Goal: Task Accomplishment & Management: Manage account settings

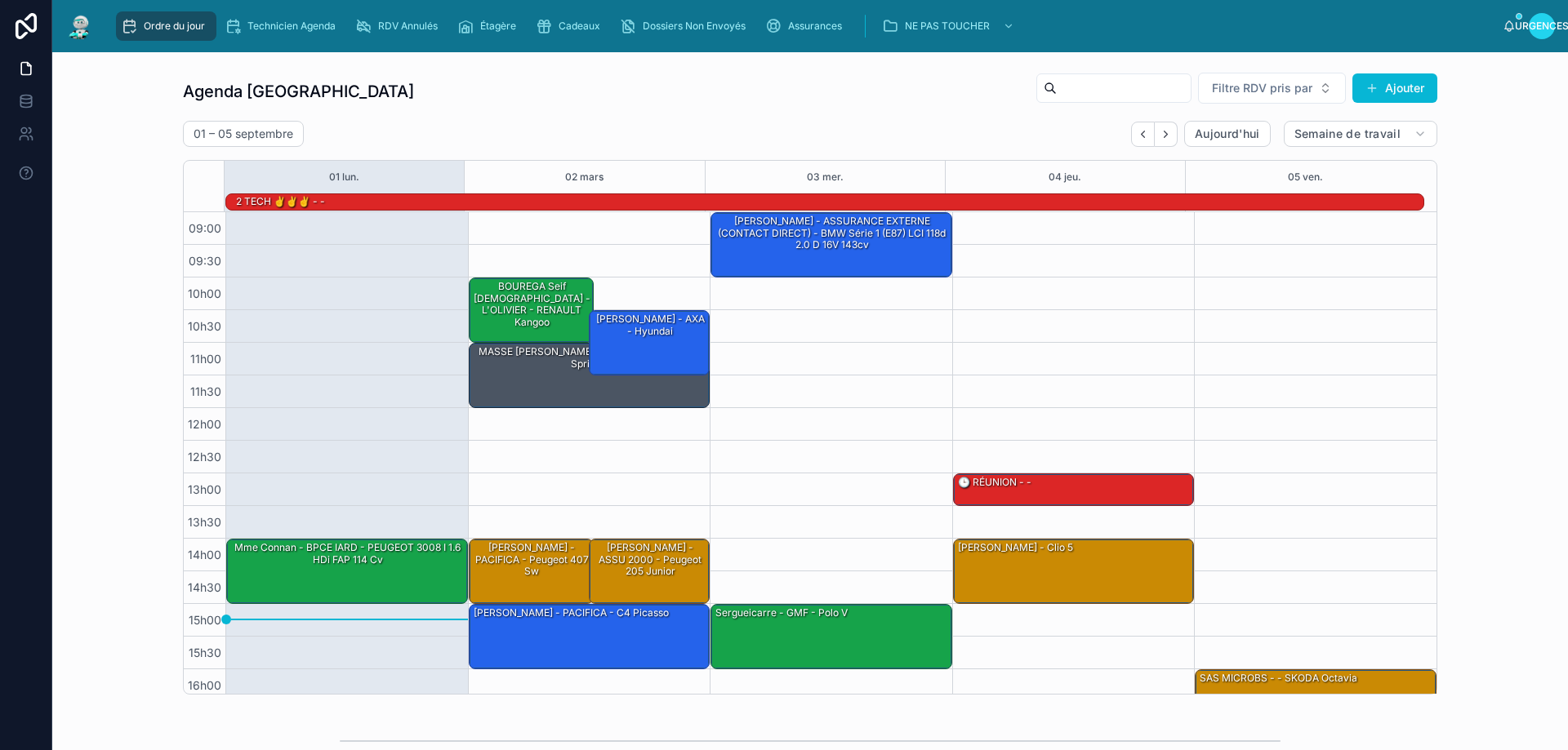
scroll to position [107, 0]
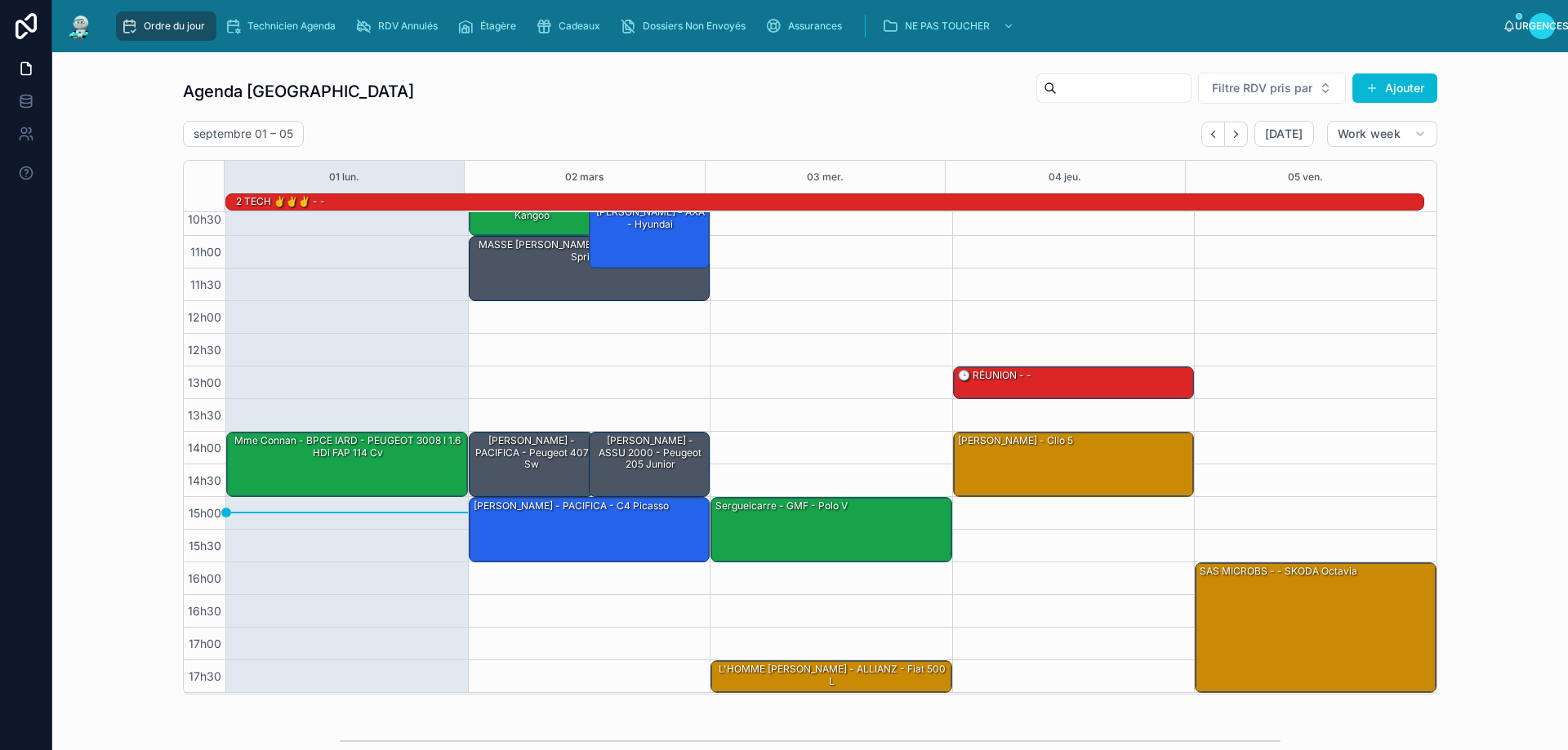
click at [535, 113] on div "Agenda Rennes Filtre RDV pris par Ajouter septembre 01 – 05 Today Work week 01 …" at bounding box center [811, 383] width 1255 height 623
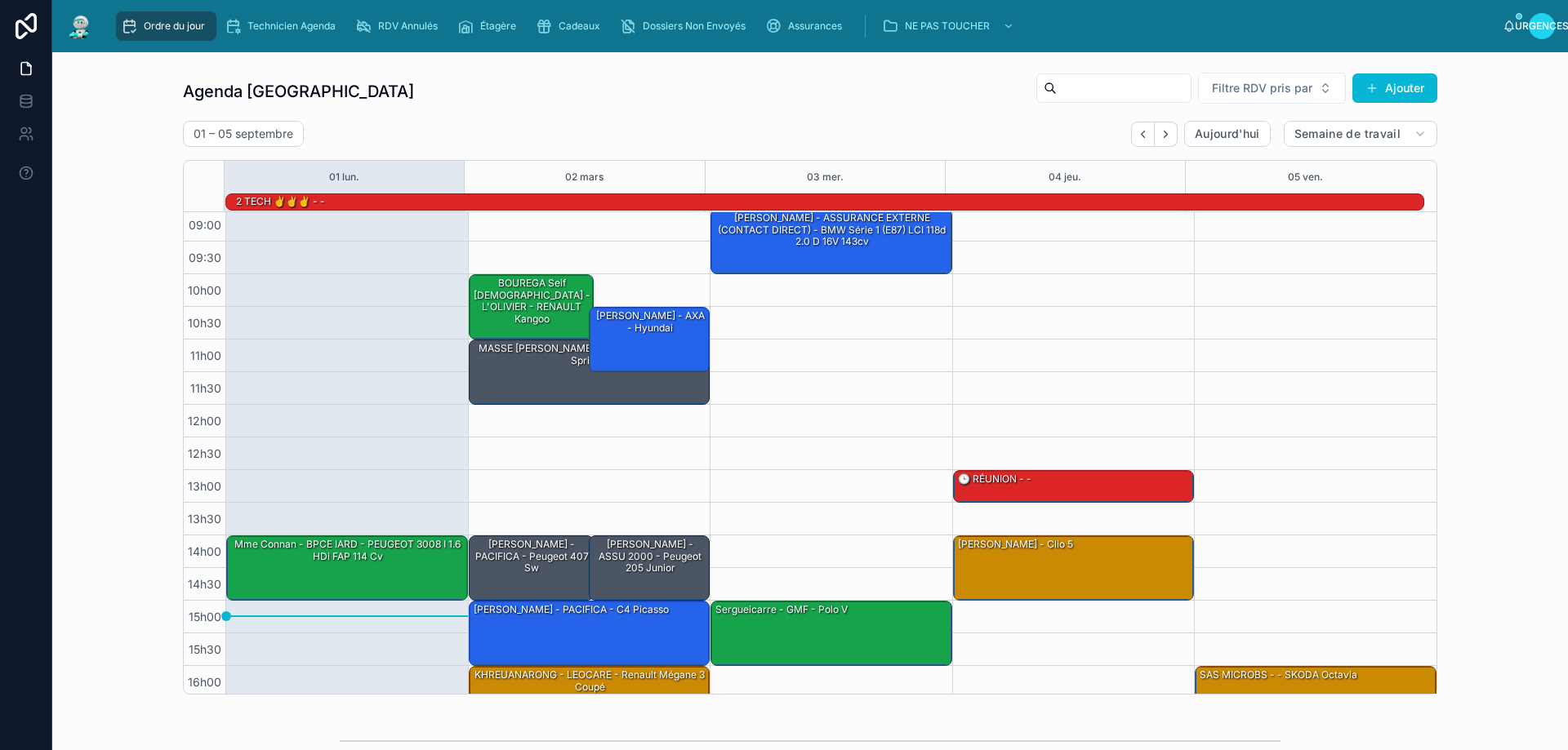
scroll to position [0, 0]
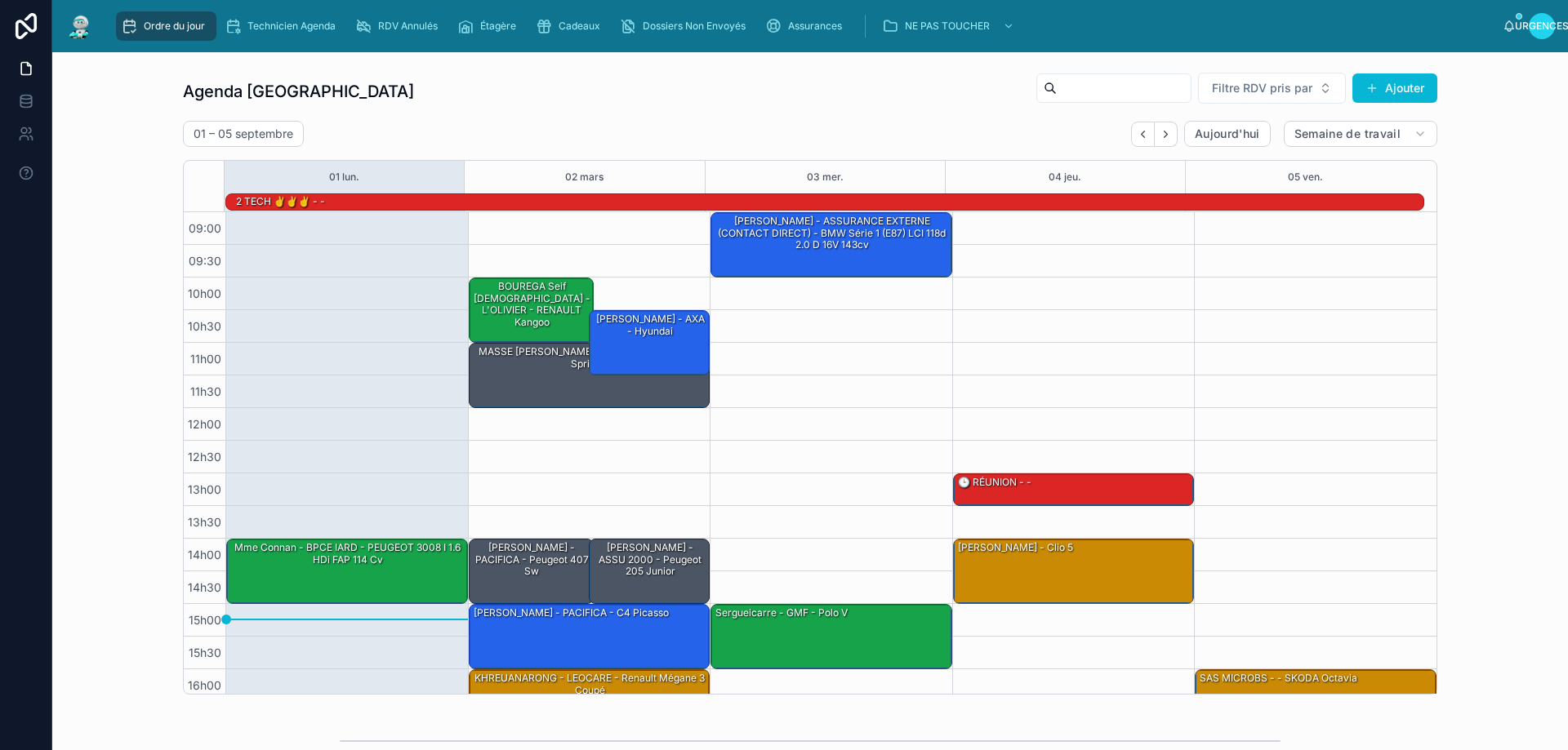
click at [652, 126] on div "01 – 05 septembre Aujourd'hui Semaine de travail" at bounding box center [811, 134] width 1255 height 26
click at [544, 81] on div "Agenda Rennes Filtre RDV pris par [PERSON_NAME]" at bounding box center [811, 91] width 1255 height 39
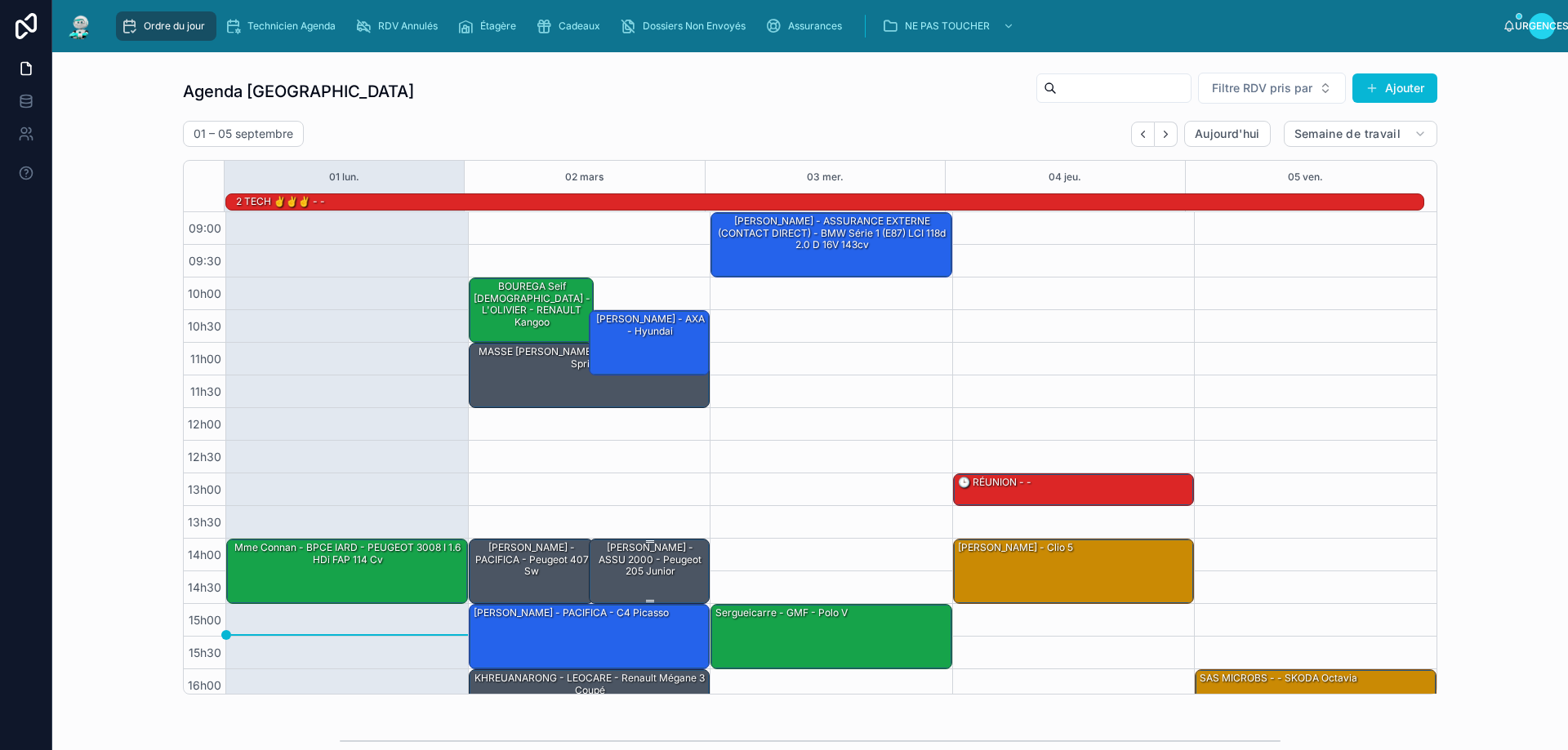
click at [642, 579] on div "[PERSON_NAME] - ASSU 2000 - Peugeot 205 junior" at bounding box center [650, 560] width 116 height 40
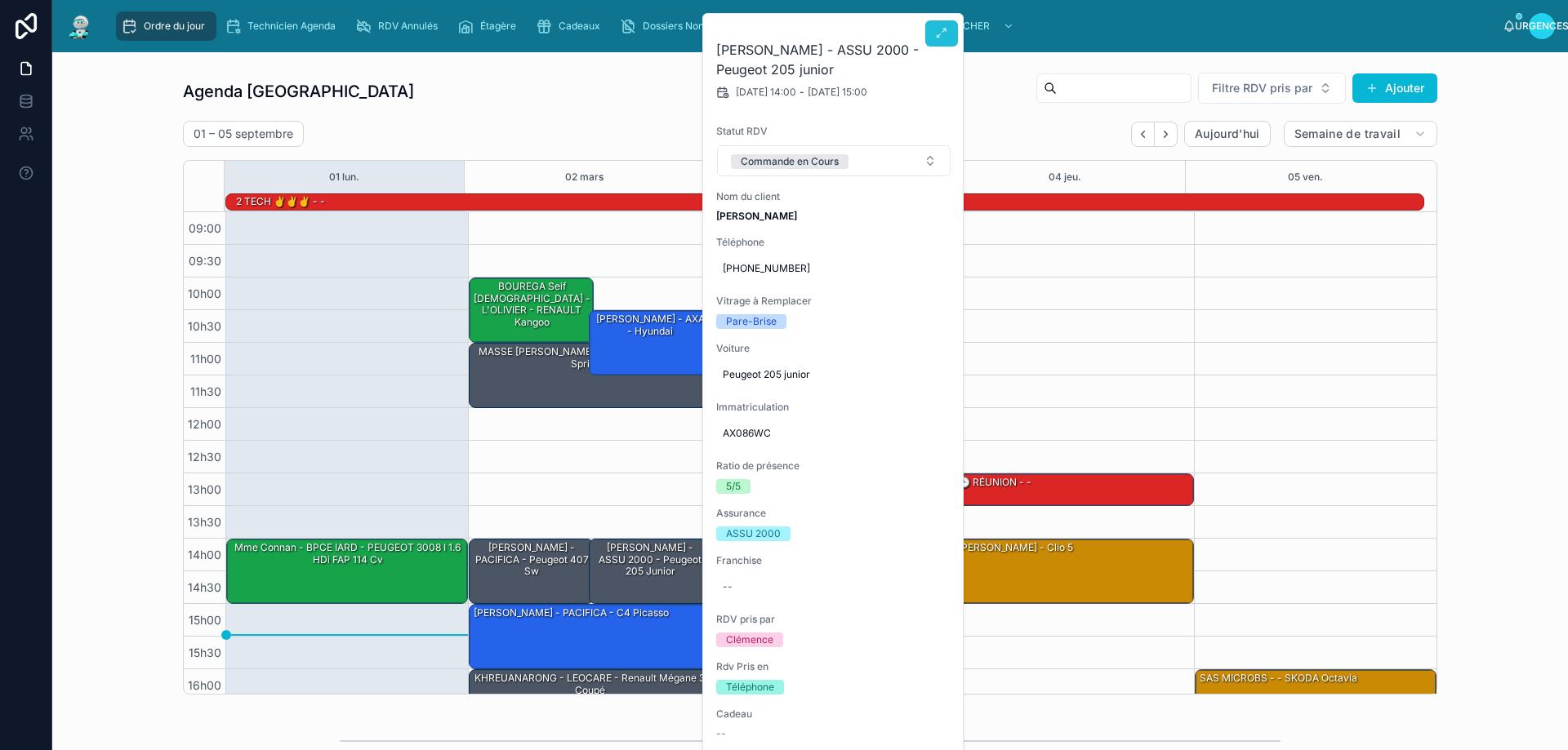
click at [940, 31] on icon at bounding box center [941, 33] width 13 height 13
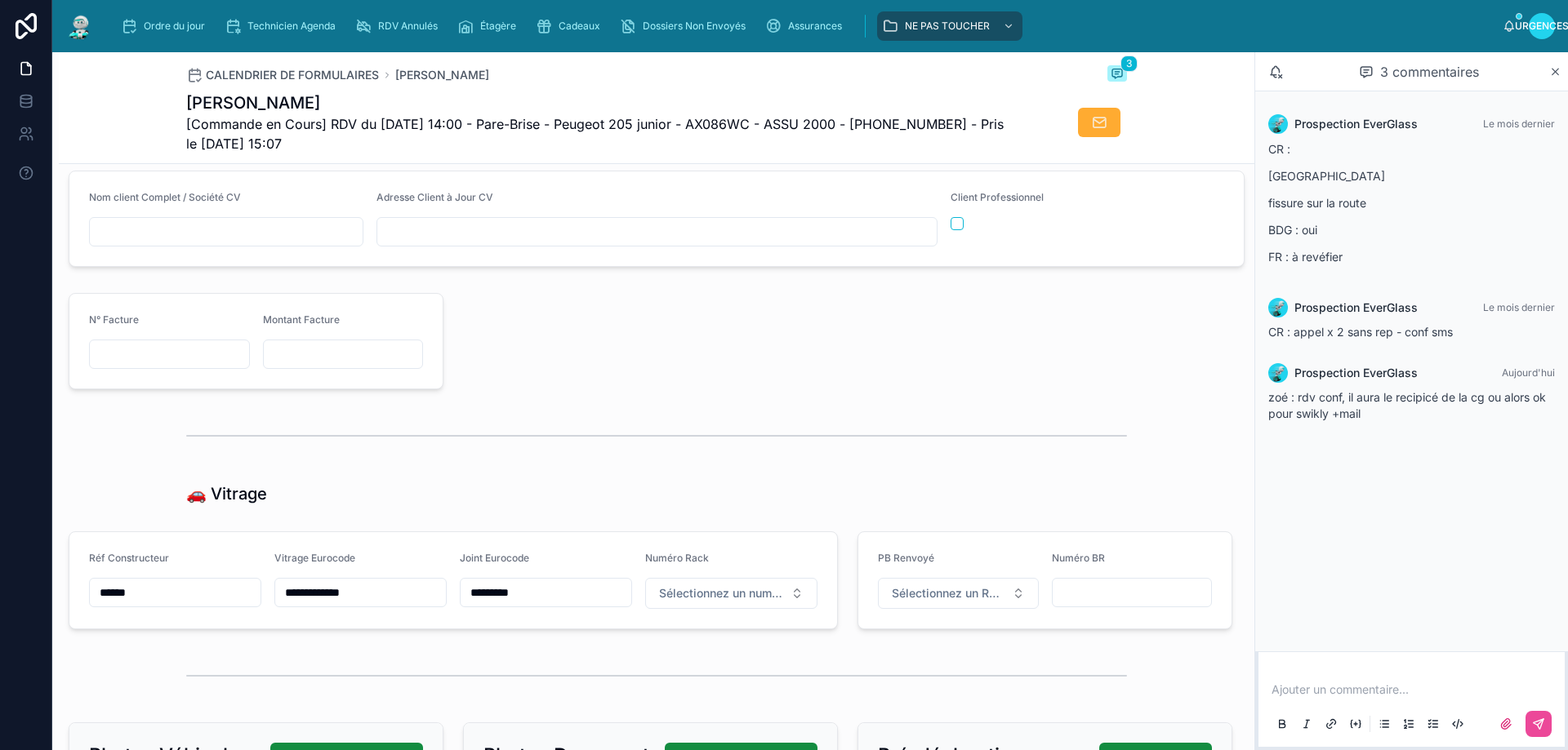
scroll to position [1960, 0]
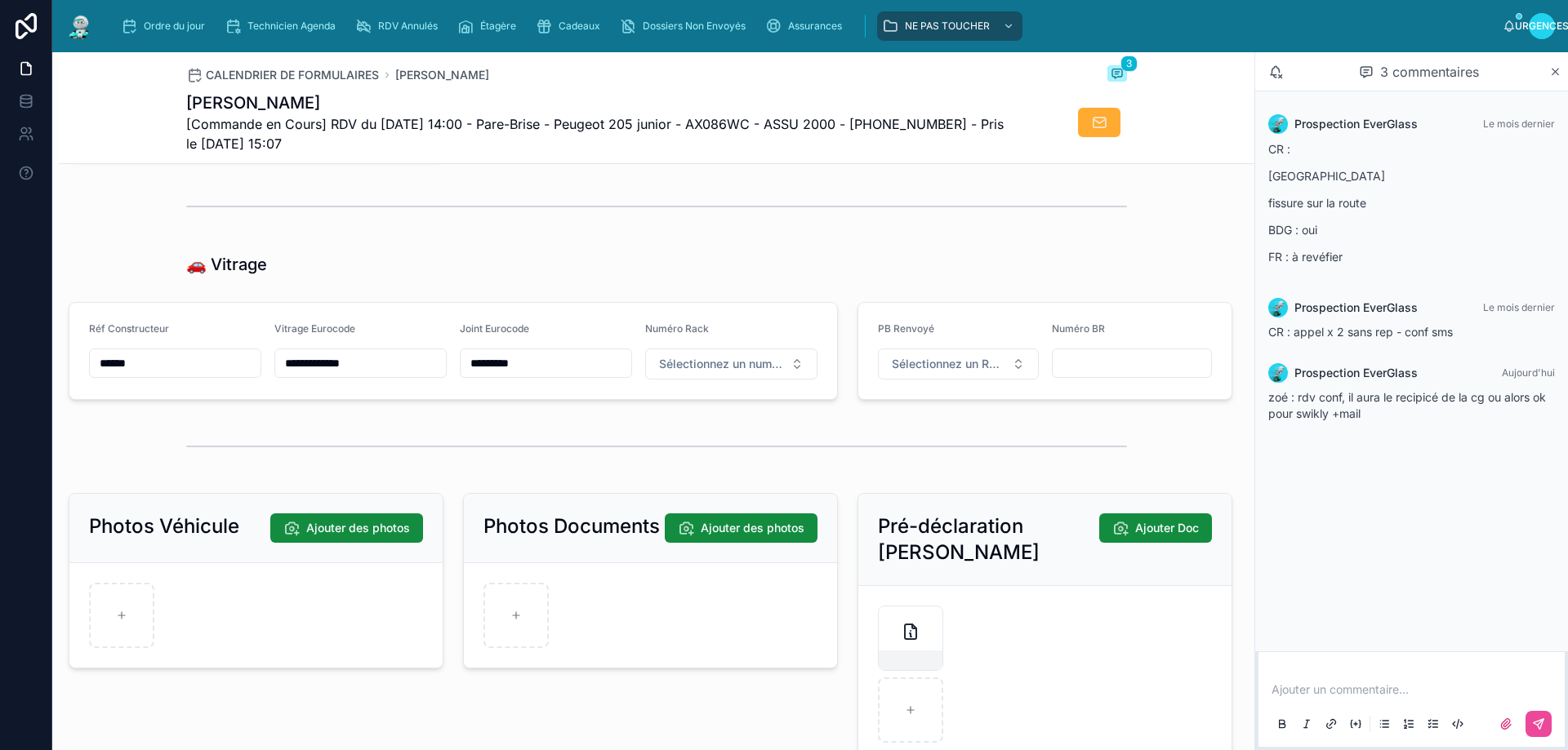
drag, startPoint x: 283, startPoint y: 374, endPoint x: 344, endPoint y: 373, distance: 61.0
click at [344, 373] on input "**********" at bounding box center [360, 364] width 171 height 23
click at [561, 276] on div "🚗 Vitrage" at bounding box center [656, 265] width 941 height 23
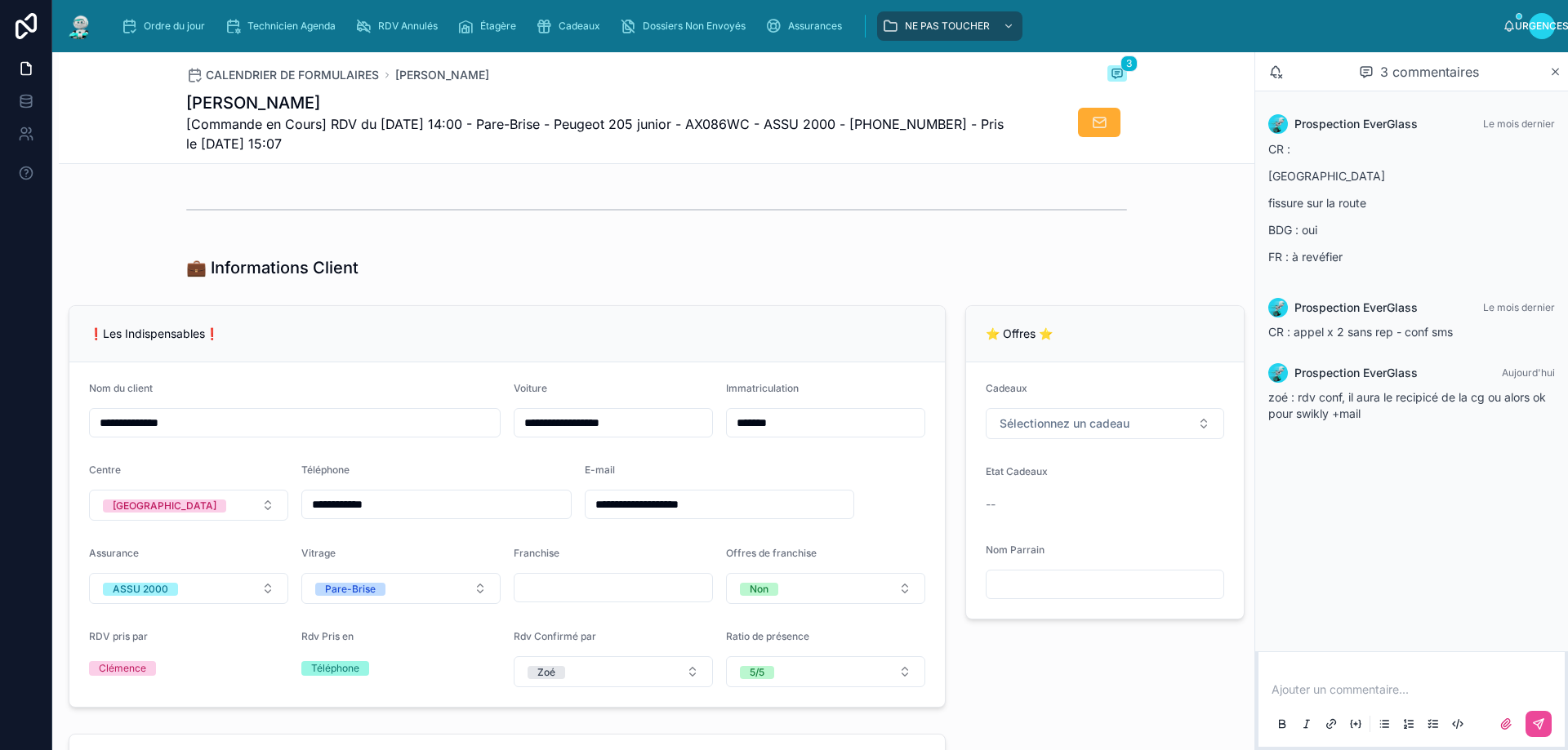
scroll to position [0, 0]
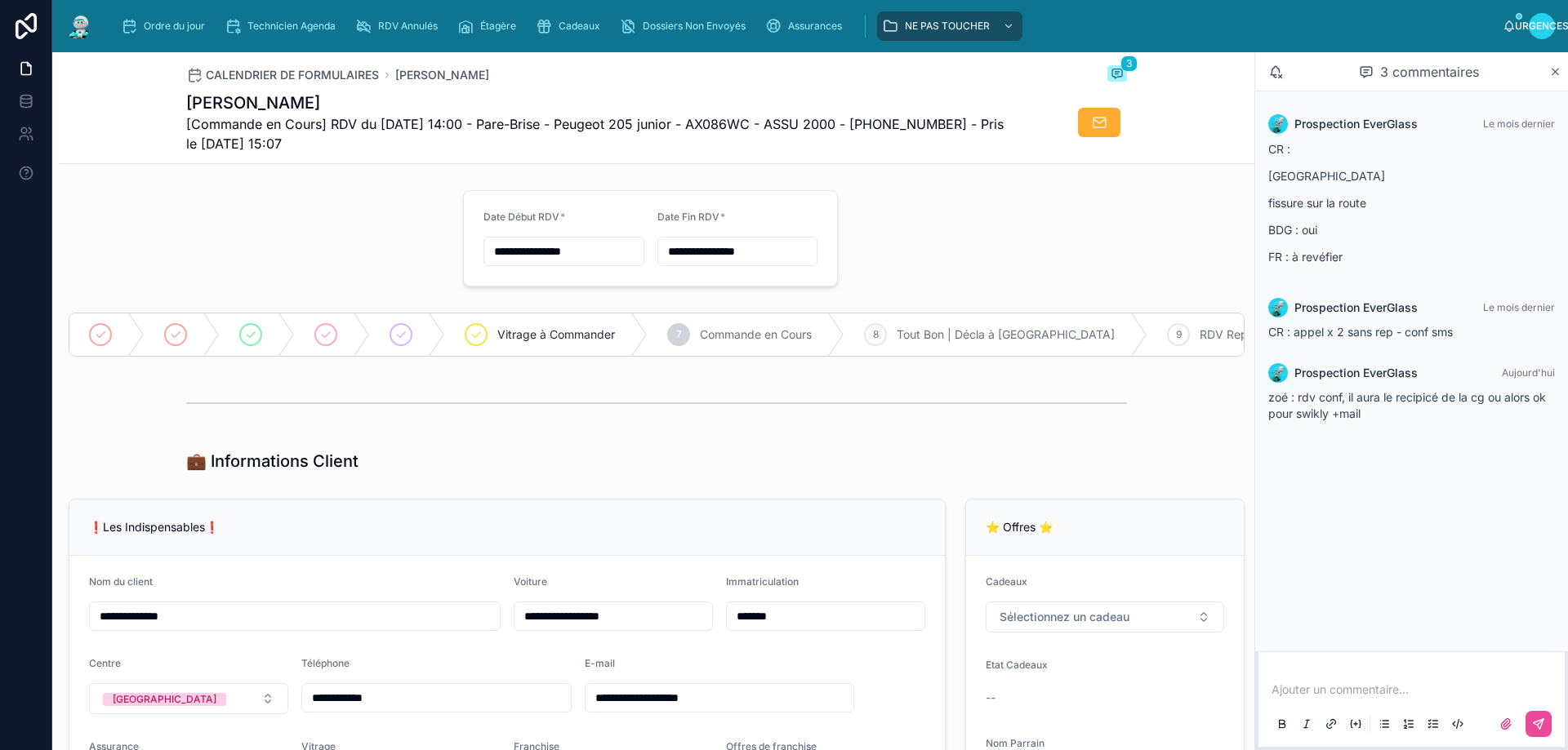
click at [282, 217] on div at bounding box center [256, 238] width 394 height 110
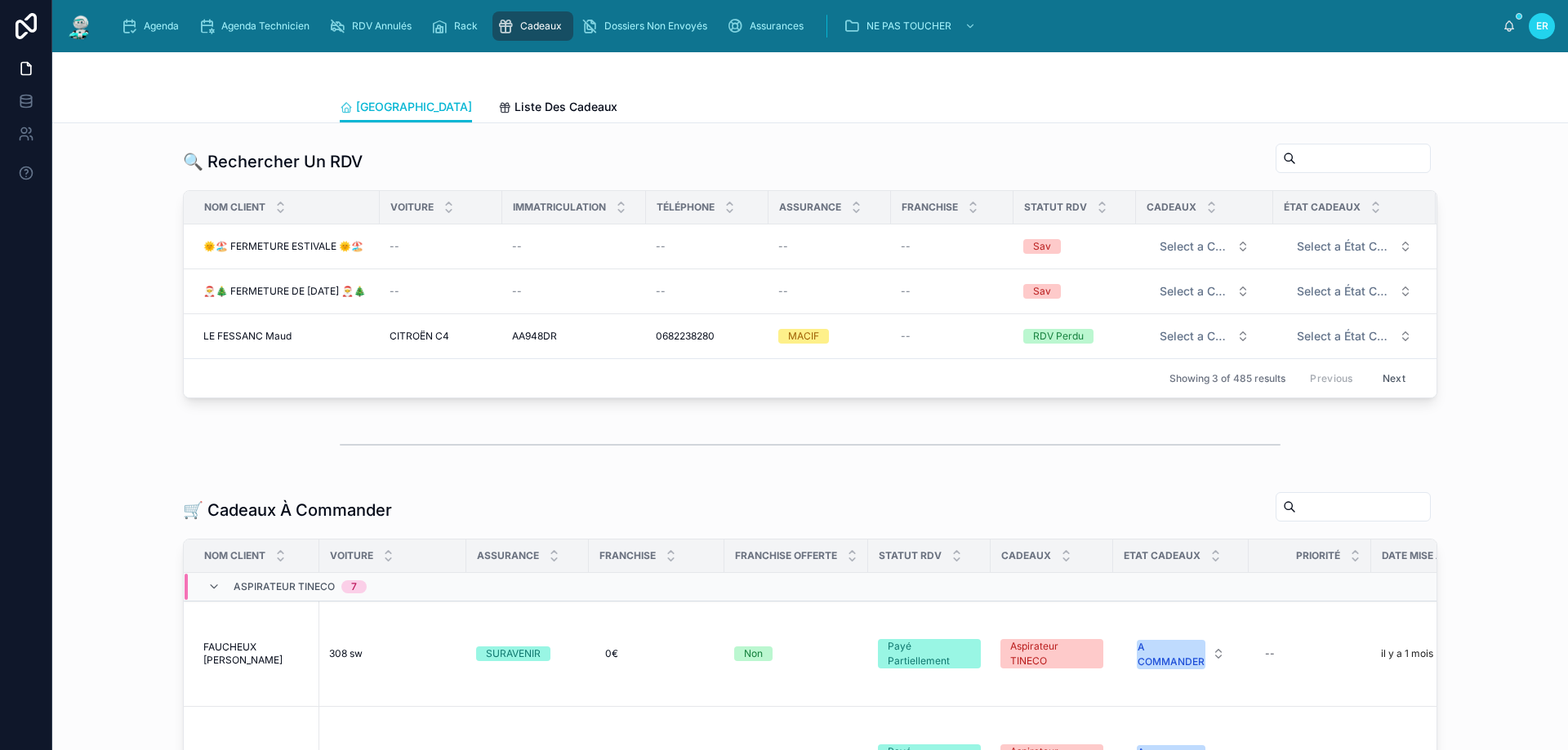
scroll to position [490, 0]
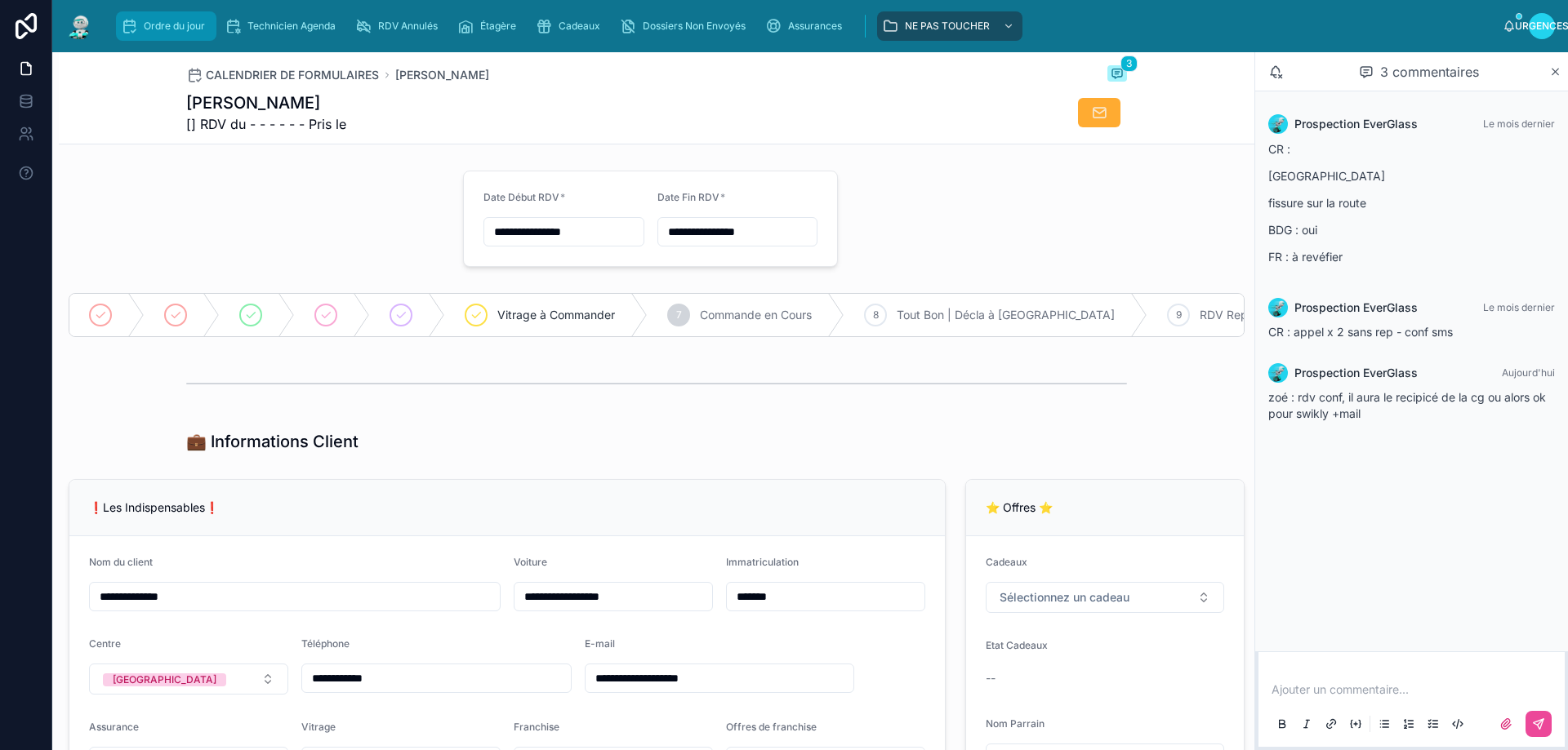
click at [181, 29] on font "Ordre du jour" at bounding box center [174, 25] width 61 height 12
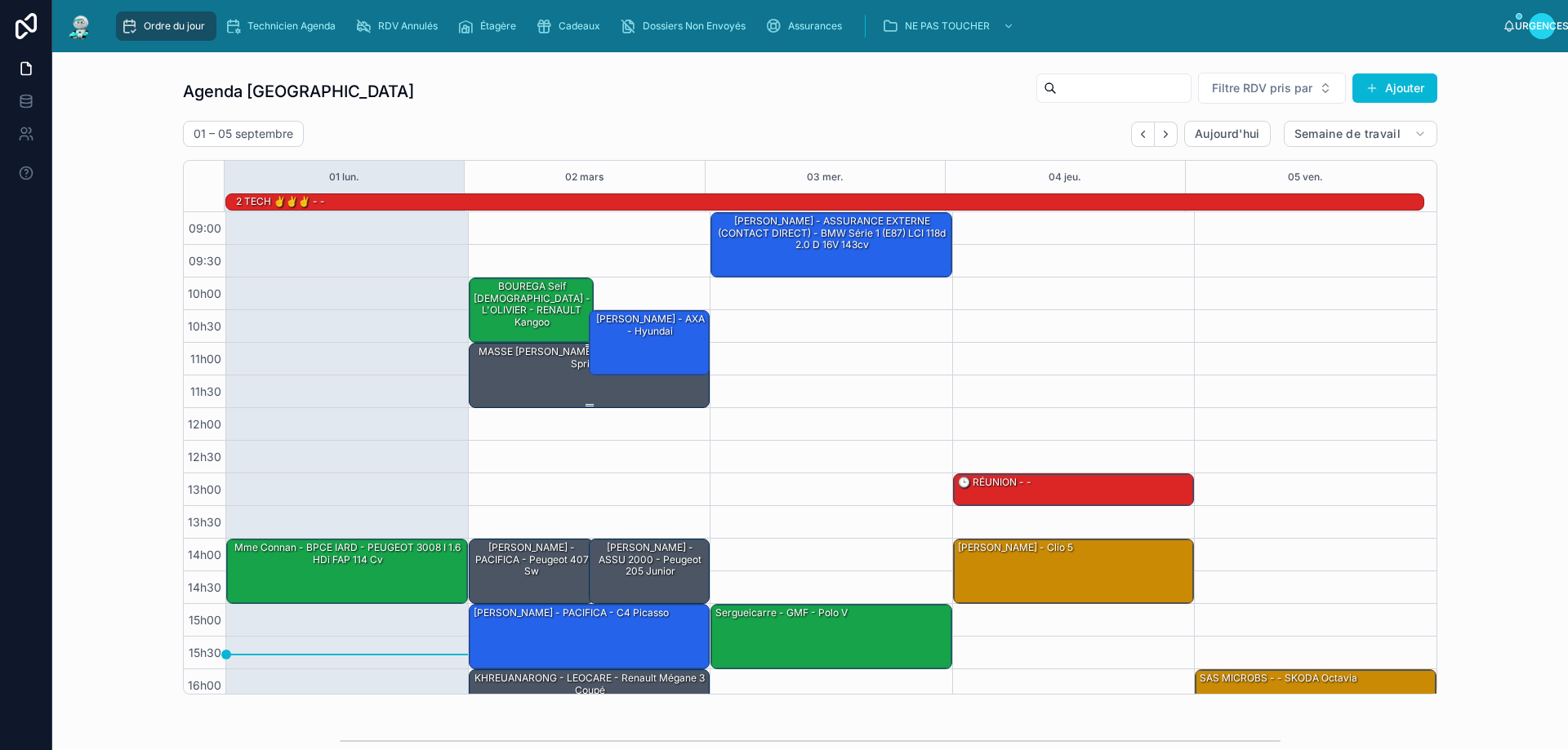
click at [510, 378] on div "MASSE [PERSON_NAME] - ALLIANZ - Mercedes sprinter" at bounding box center [591, 374] width 237 height 62
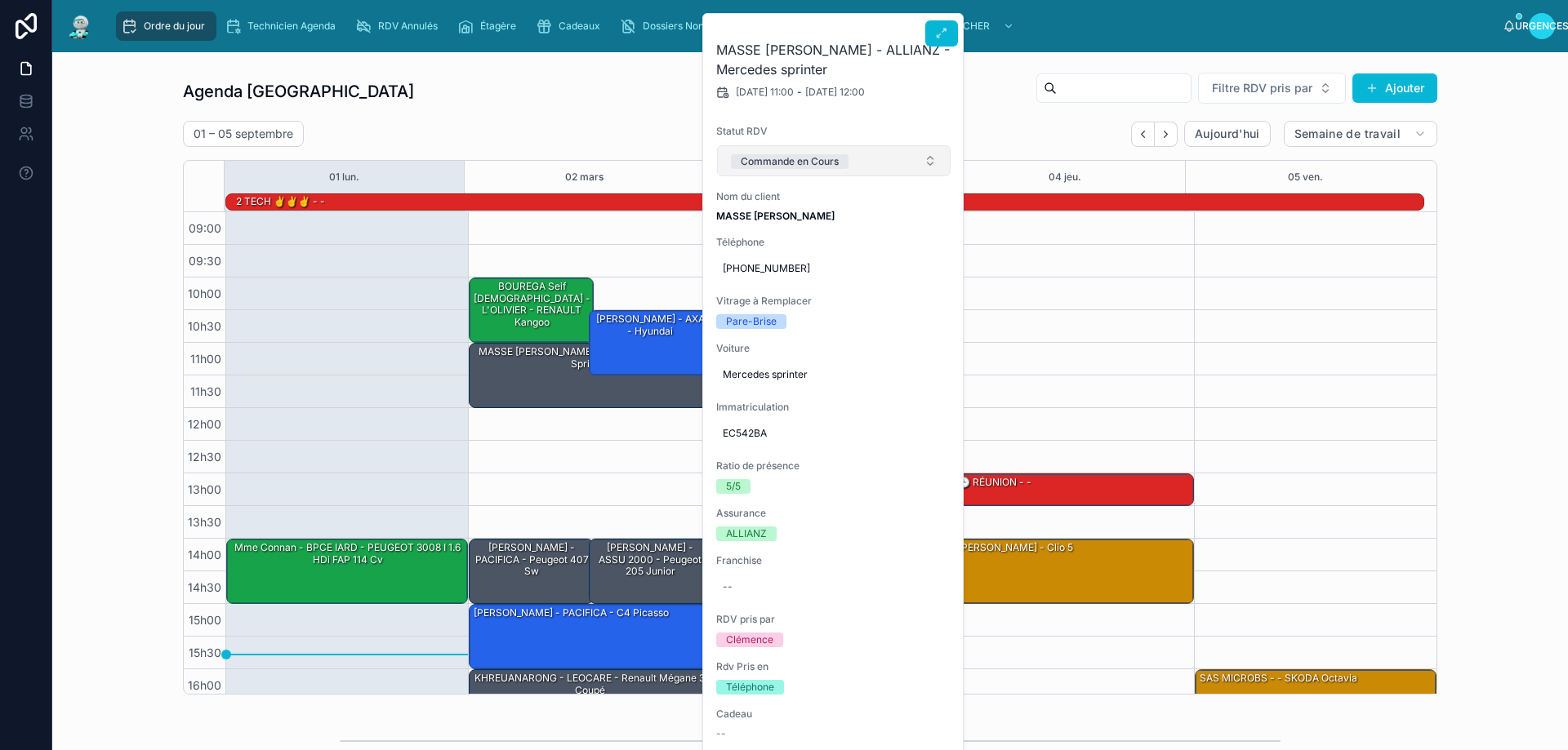
click at [896, 154] on button "Commande en Cours" at bounding box center [834, 160] width 234 height 31
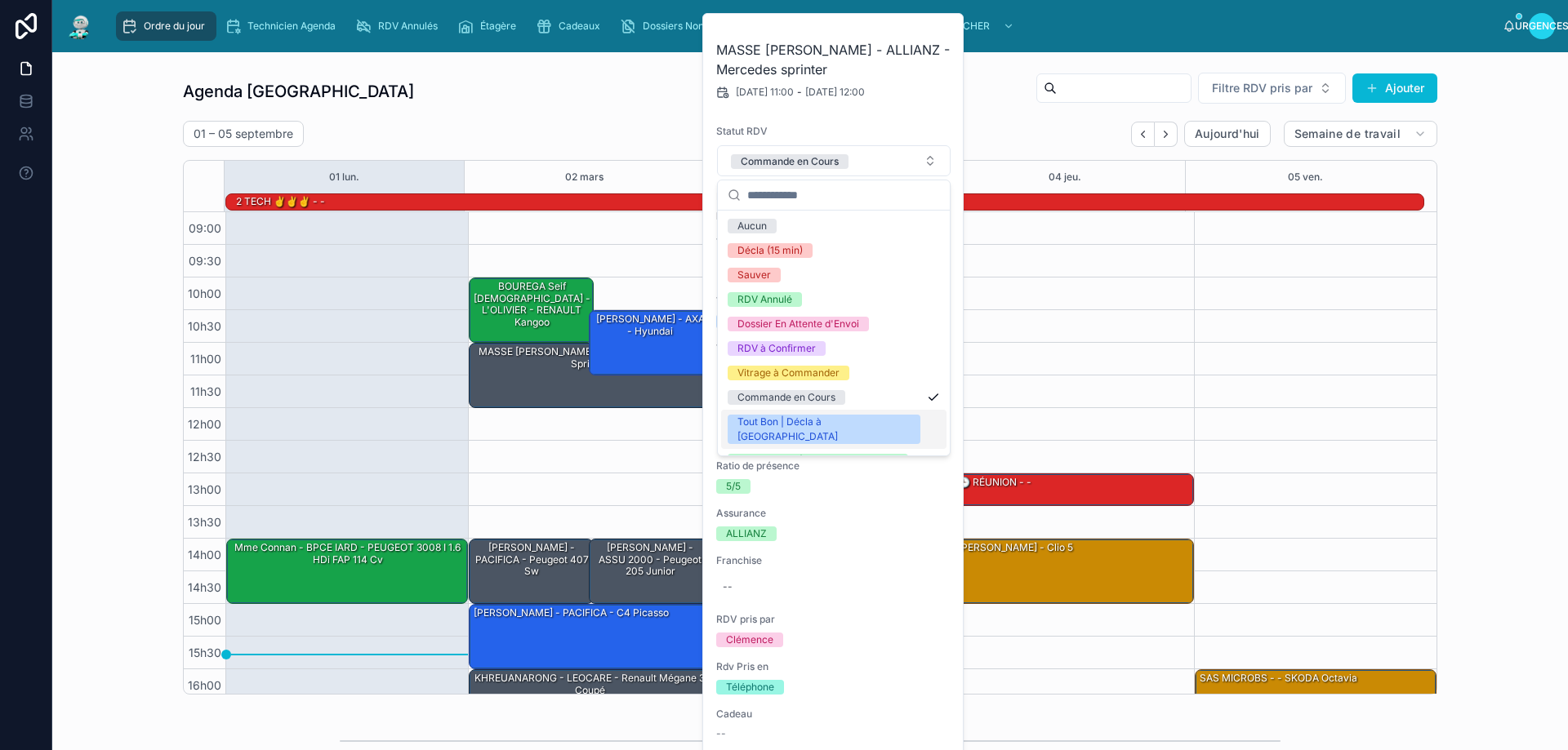
click at [823, 420] on font "Tout Bon | Décla à [GEOGRAPHIC_DATA]" at bounding box center [788, 428] width 101 height 27
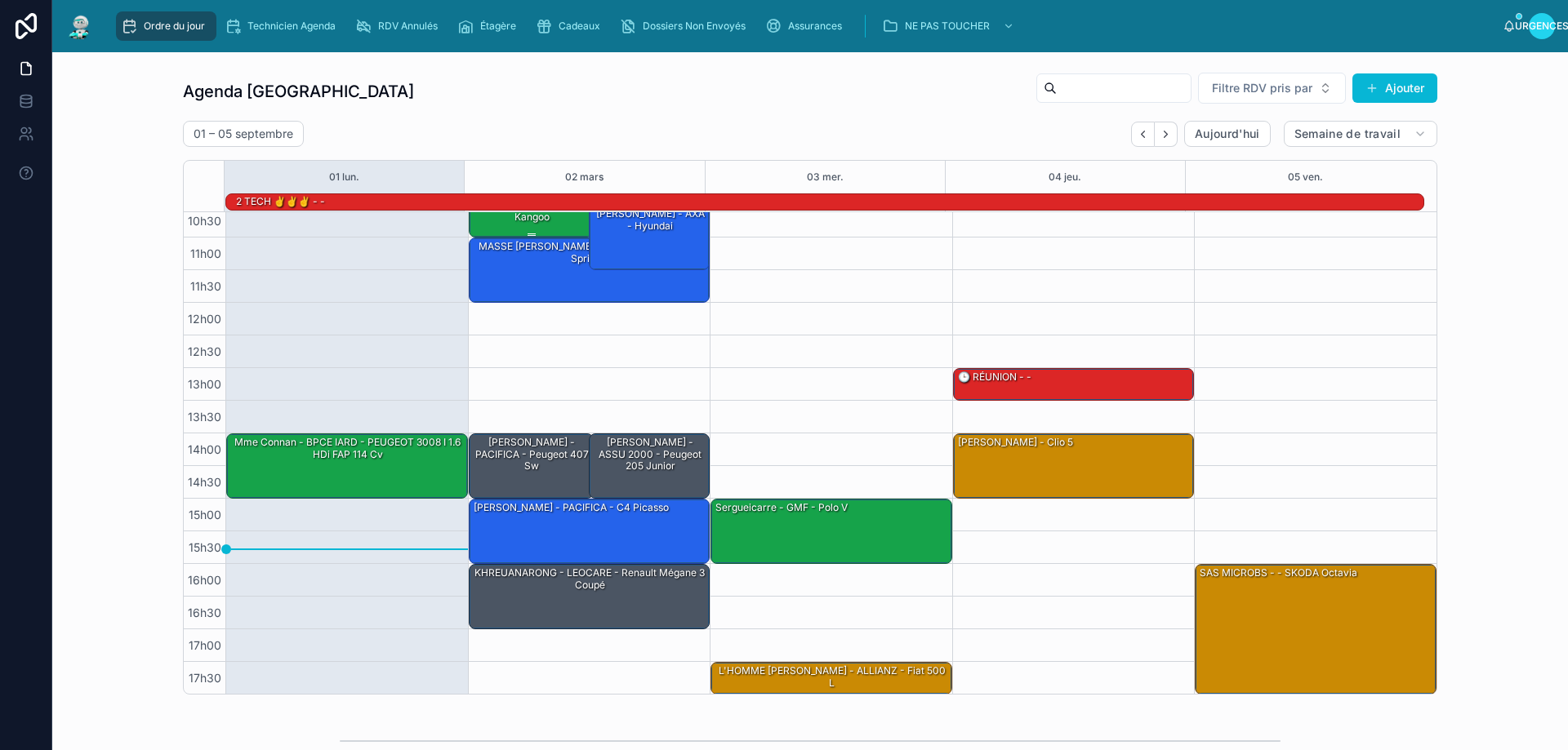
scroll to position [106, 0]
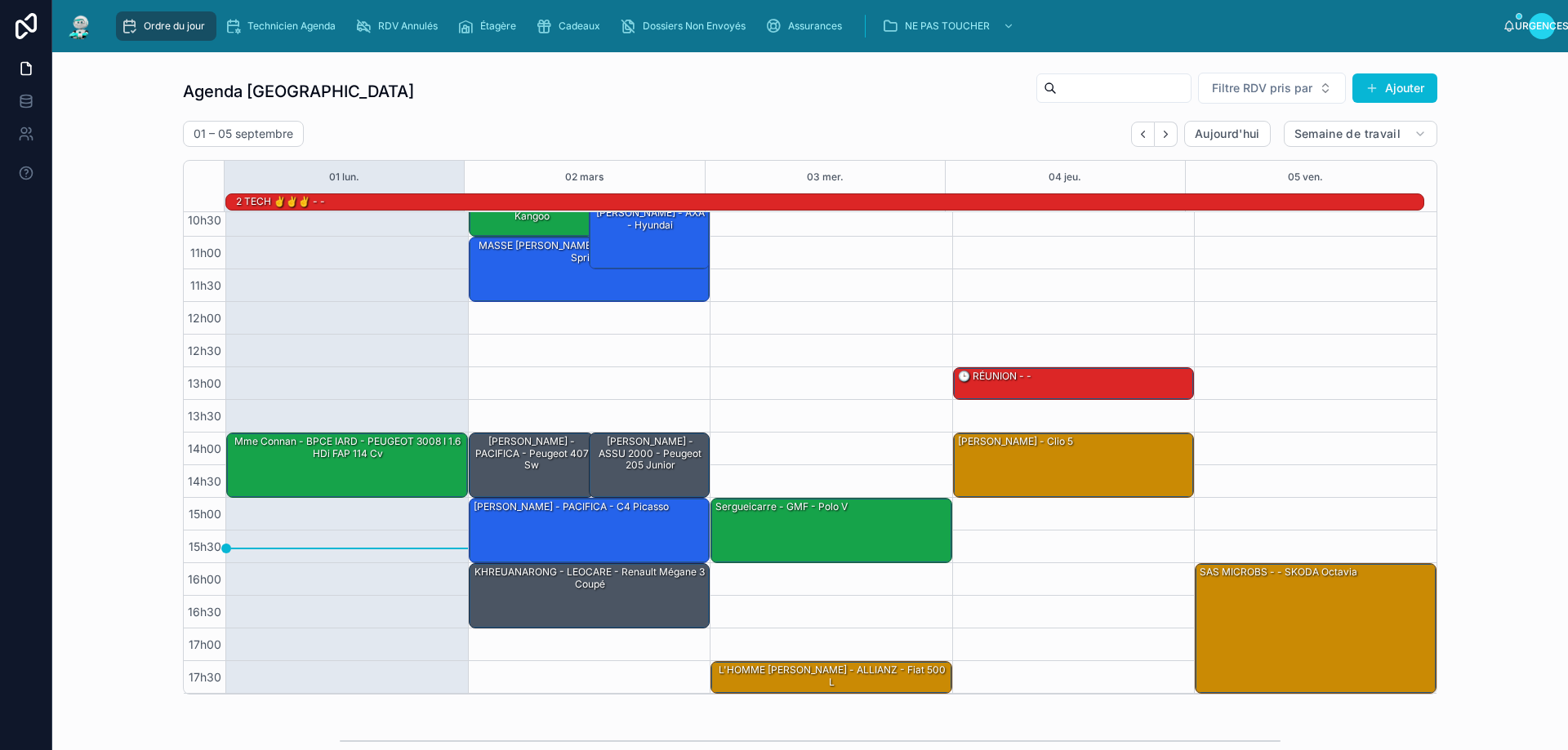
click at [679, 94] on div "Agenda Rennes Filtre RDV pris par [PERSON_NAME]" at bounding box center [811, 91] width 1255 height 39
click at [1167, 130] on button "Suivant" at bounding box center [1167, 134] width 23 height 25
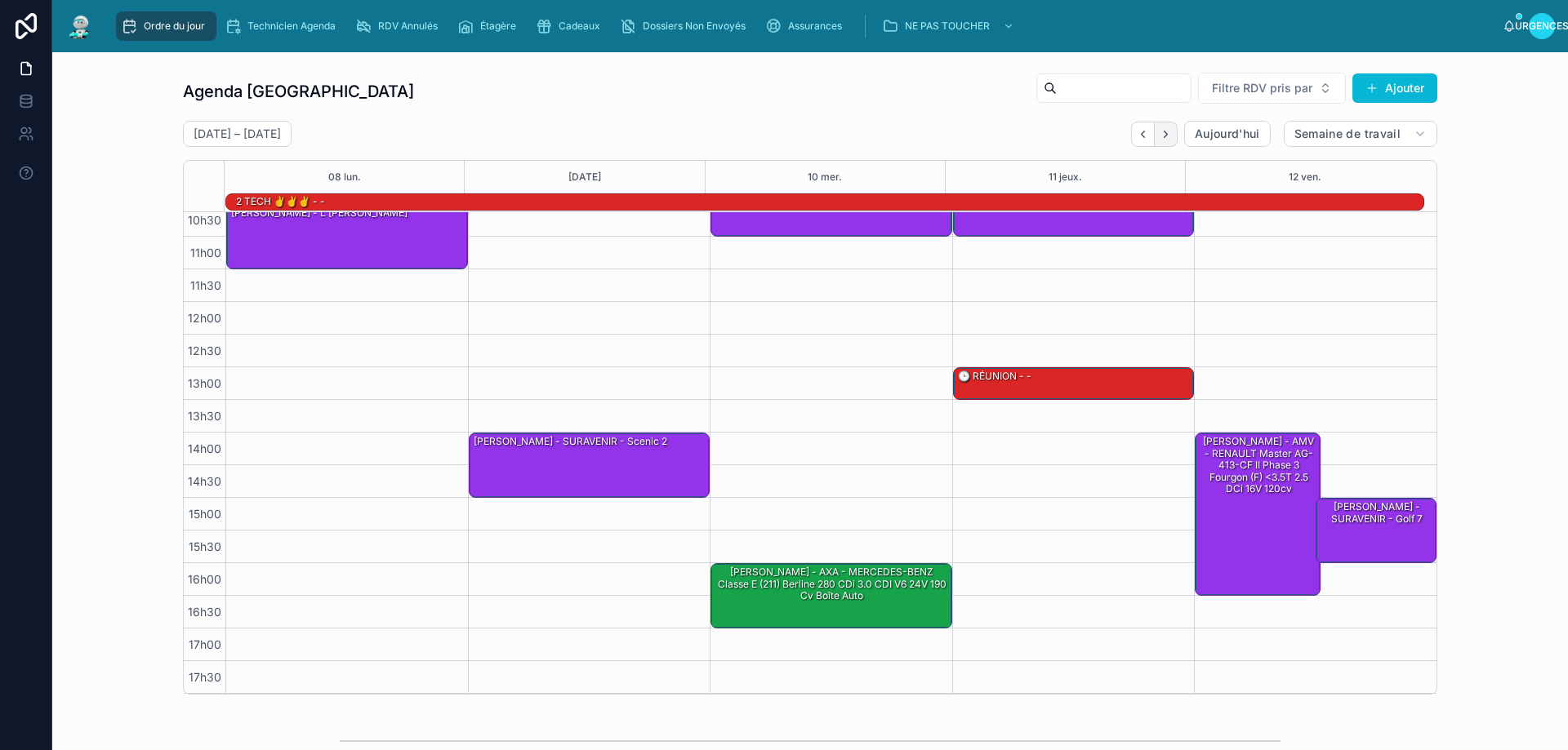
click at [1163, 140] on button "Suivant" at bounding box center [1167, 134] width 23 height 25
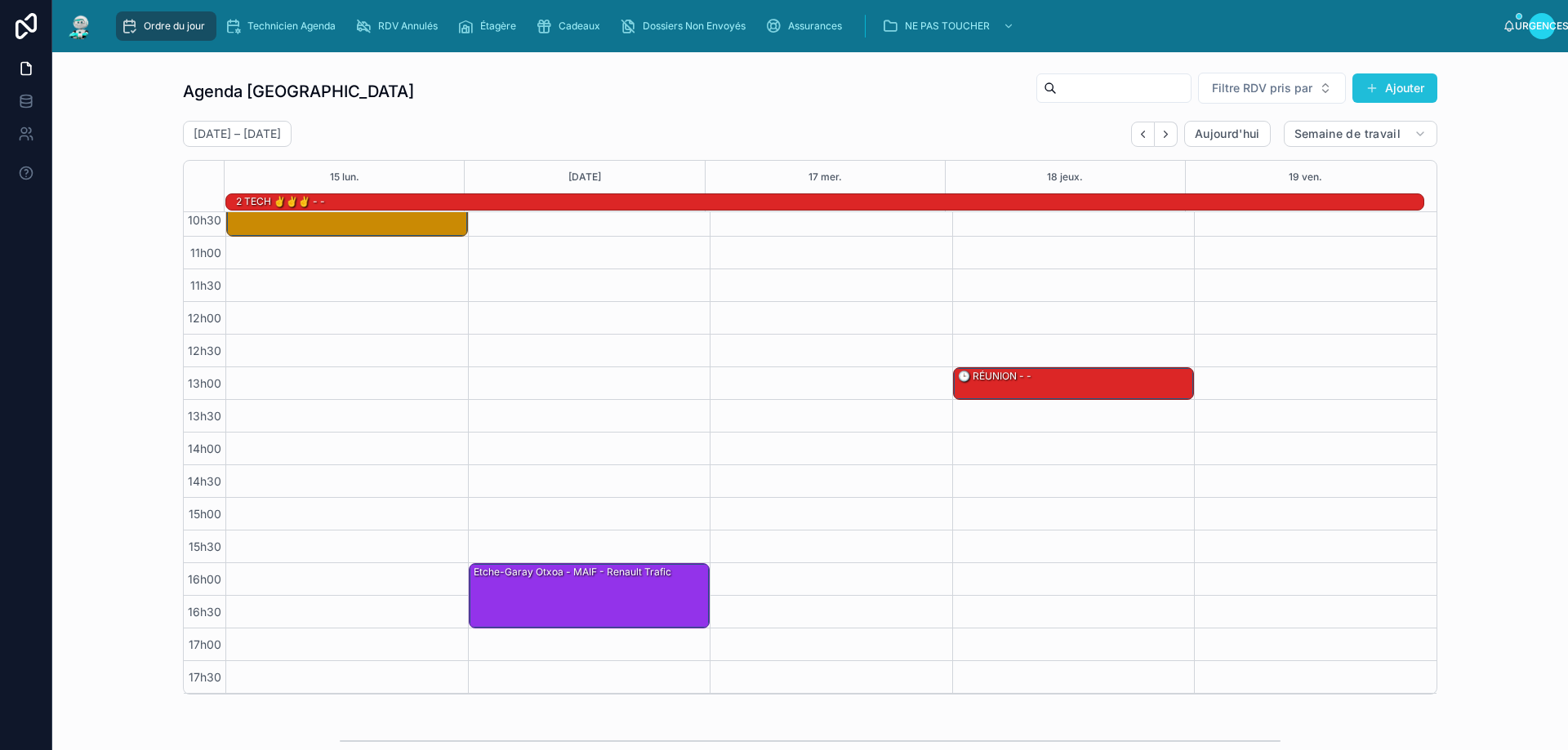
click at [1383, 75] on button "Ajouter" at bounding box center [1394, 88] width 85 height 30
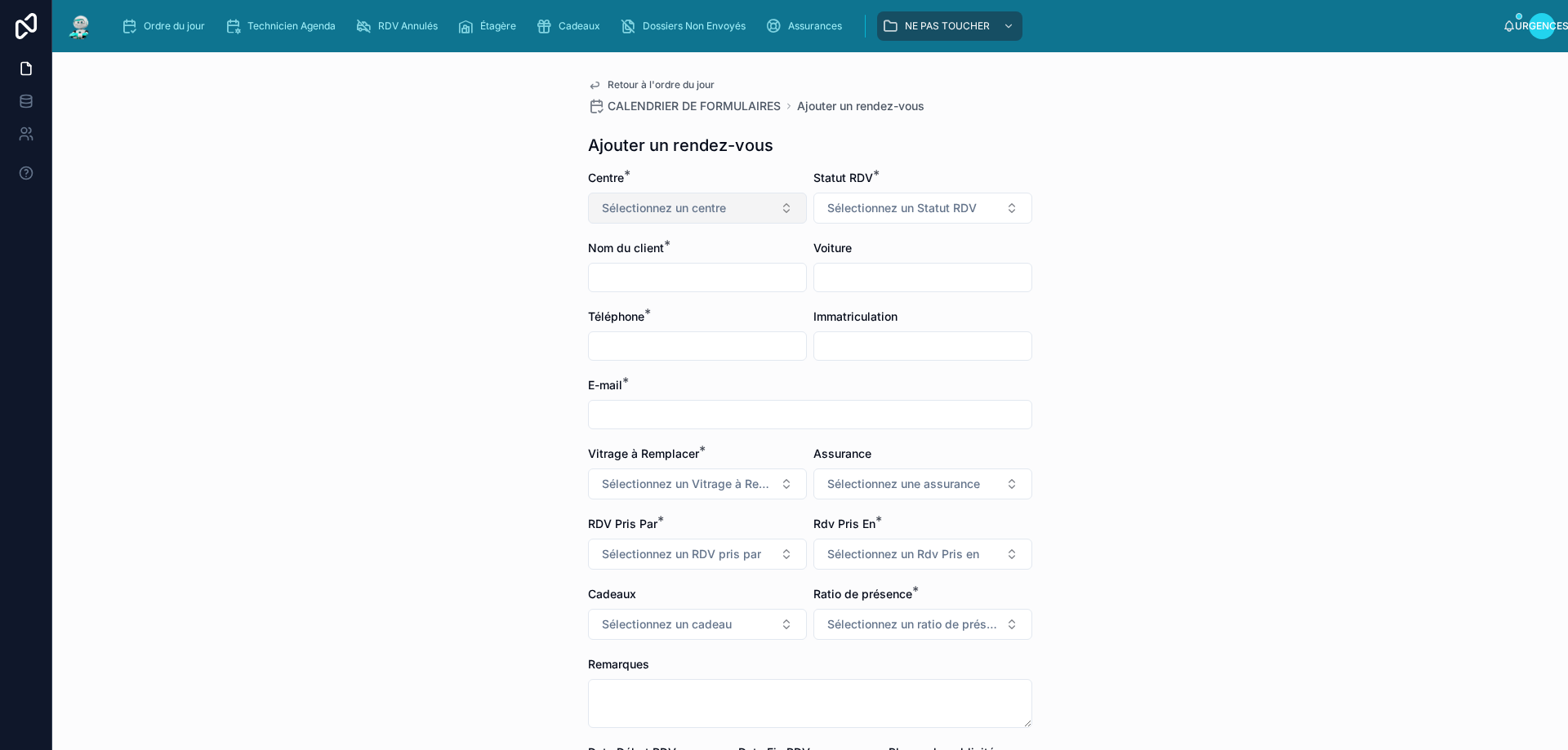
click at [727, 212] on button "Sélectionnez un centre" at bounding box center [698, 208] width 219 height 31
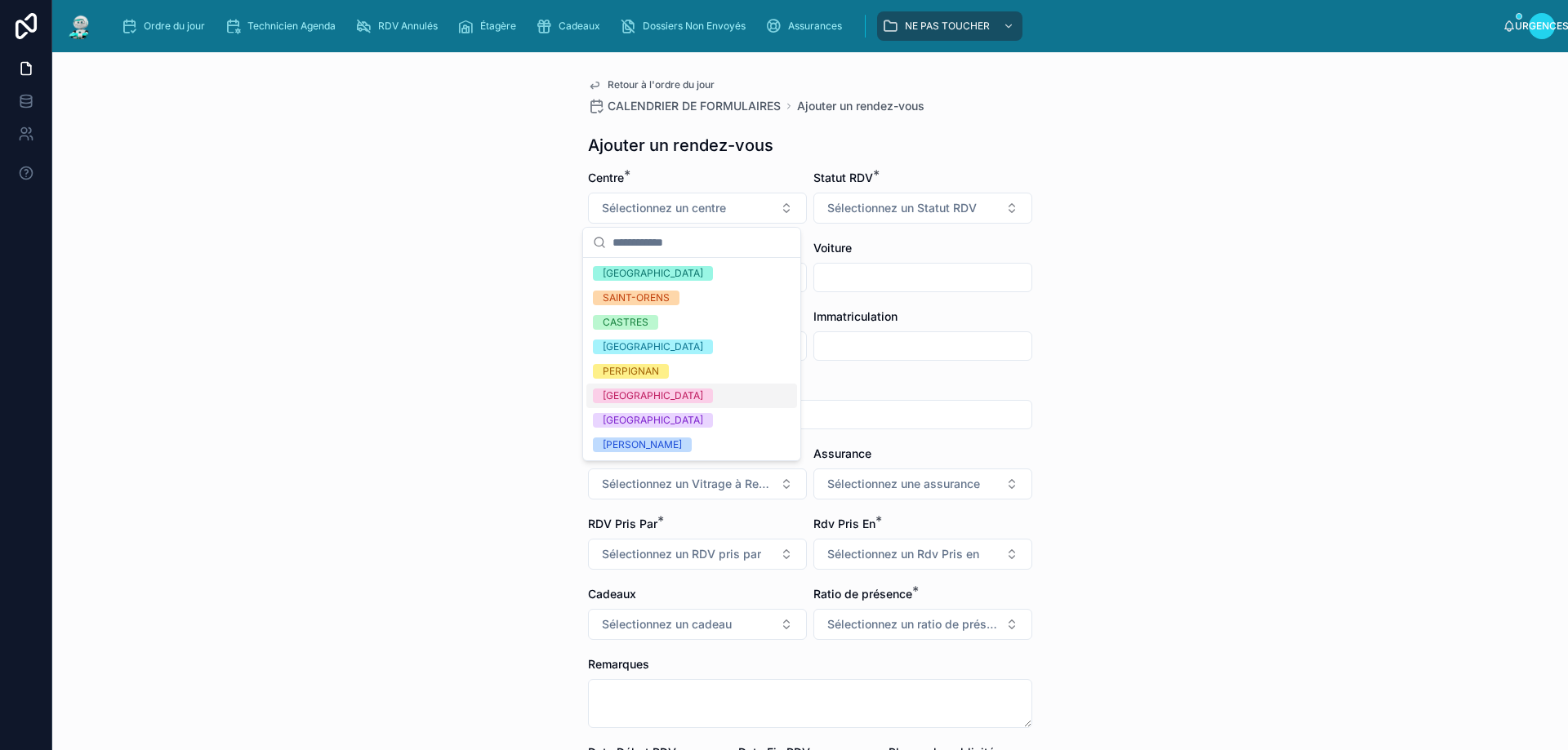
click at [666, 394] on div "[GEOGRAPHIC_DATA]" at bounding box center [692, 396] width 210 height 25
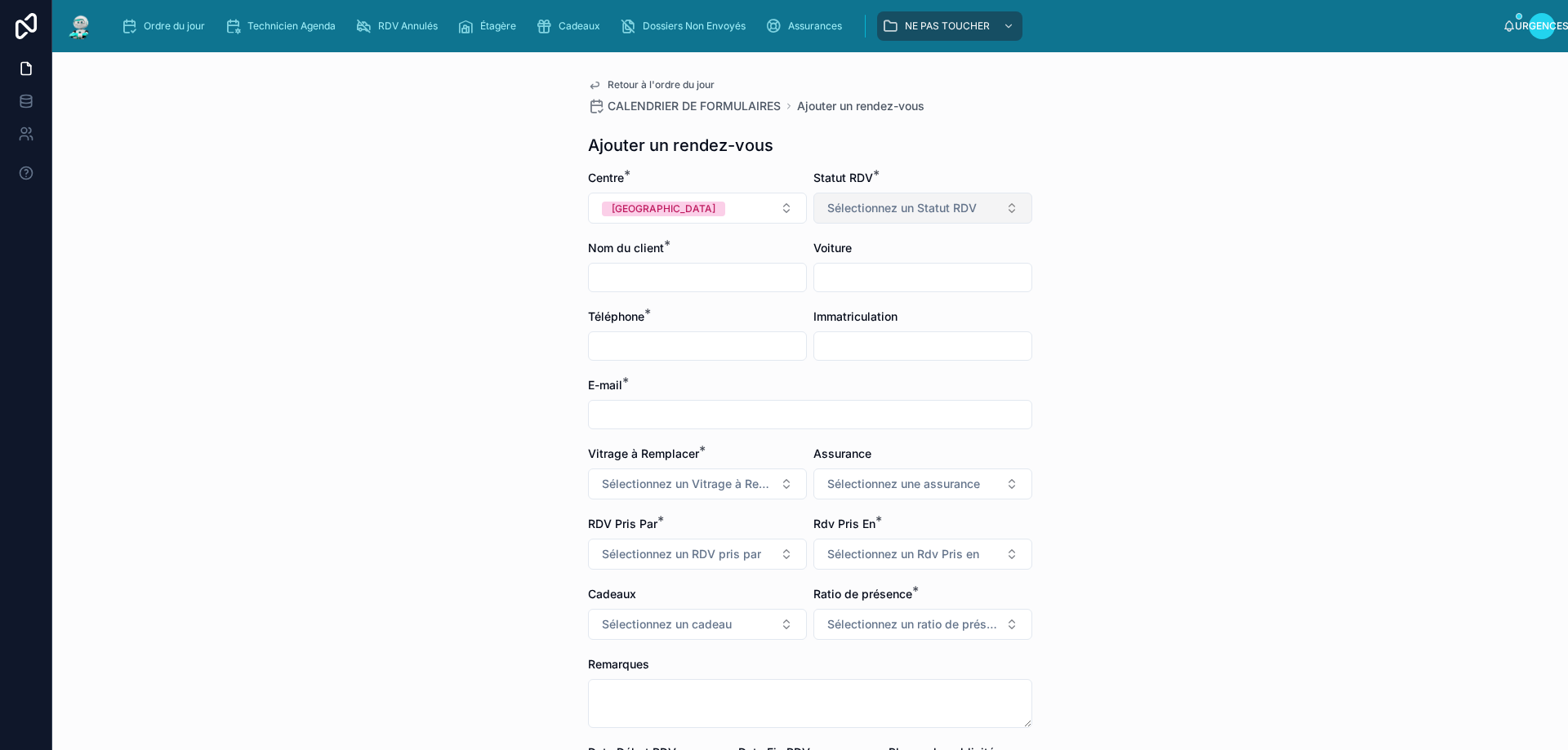
click at [876, 210] on font "Sélectionnez un Statut RDV" at bounding box center [902, 208] width 150 height 14
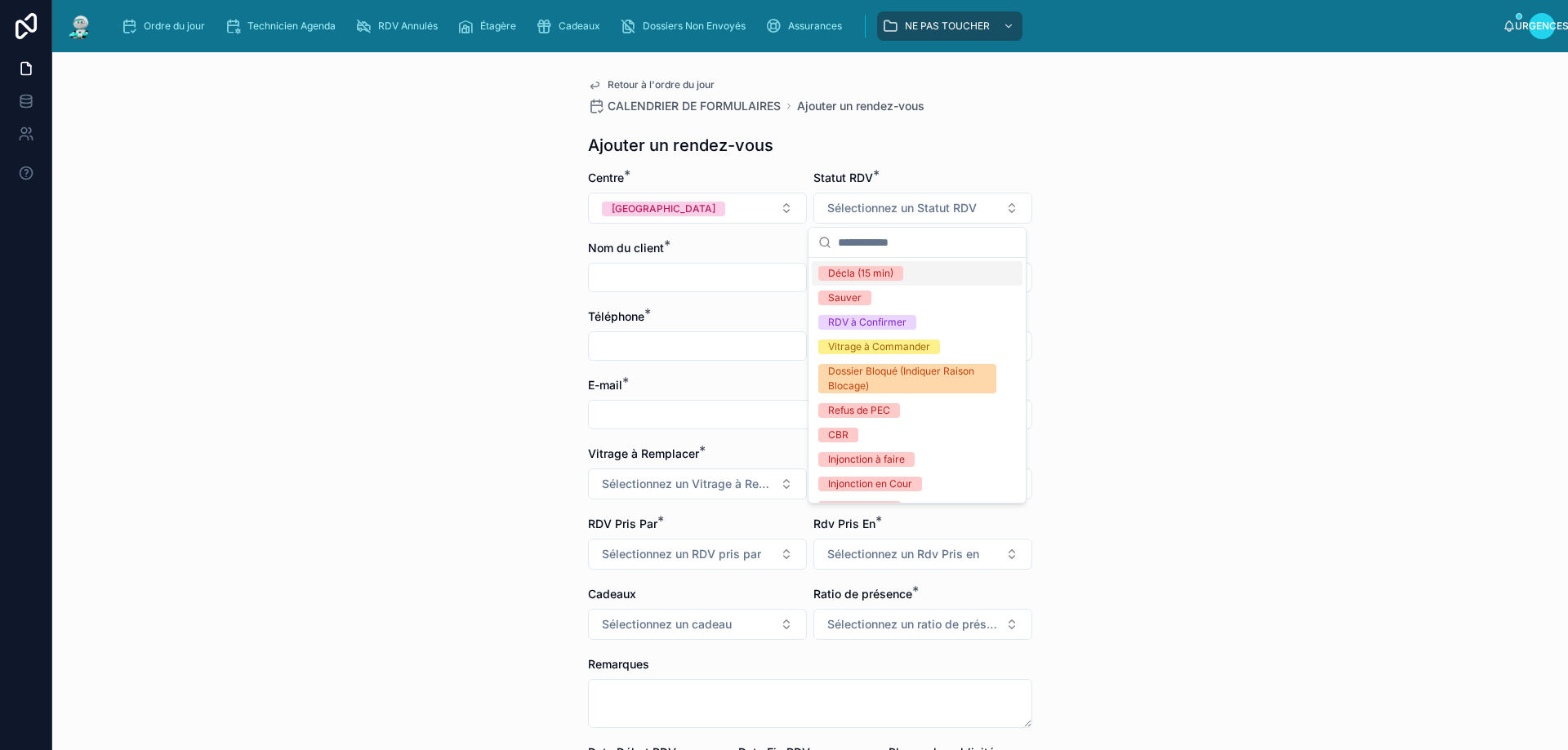
click at [1178, 150] on div "Retour à l'ordre du jour CALENDRIER DE FORMULAIRES Ajouter un rendez-vous Ajout…" at bounding box center [811, 401] width 1516 height 698
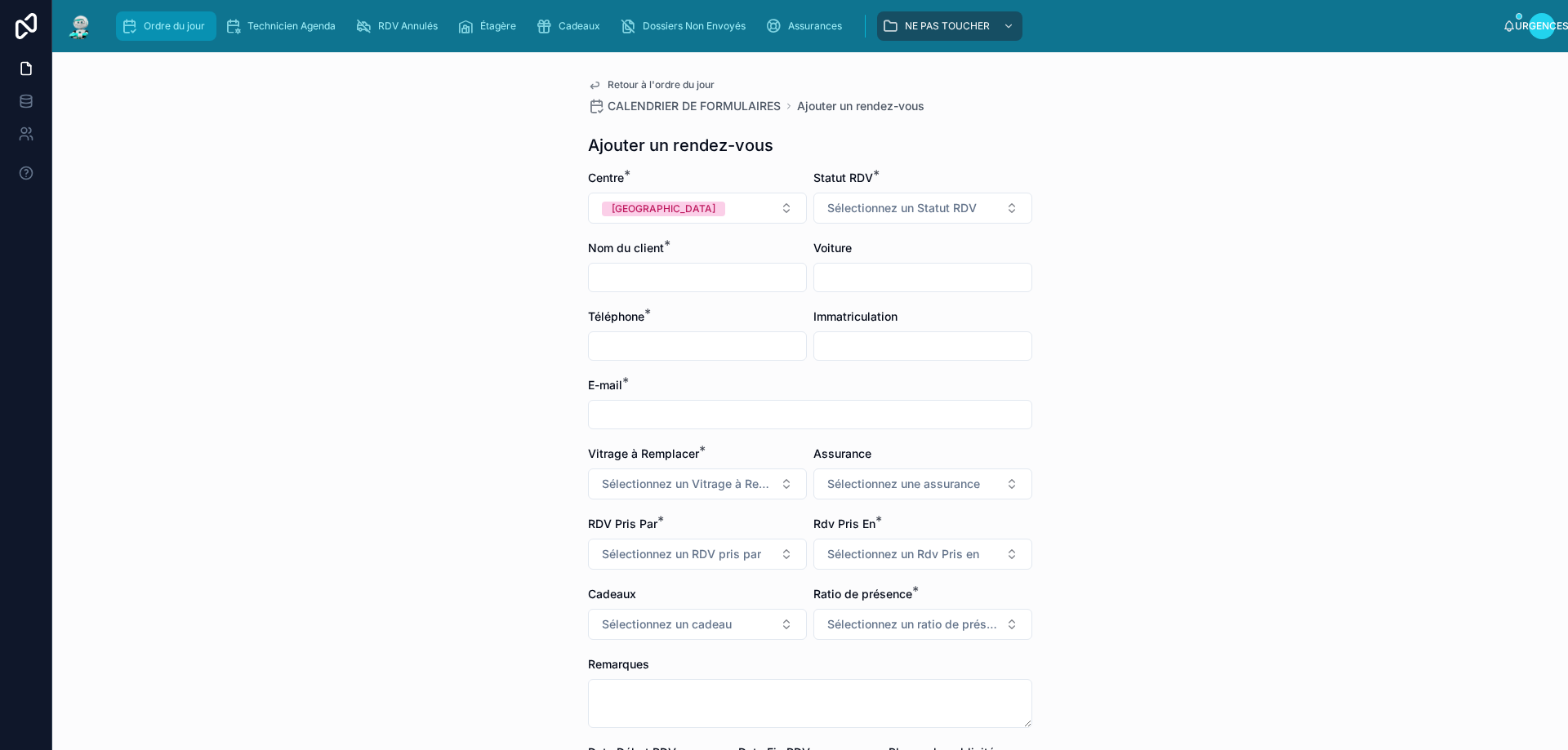
click at [172, 24] on font "Ordre du jour" at bounding box center [174, 25] width 61 height 12
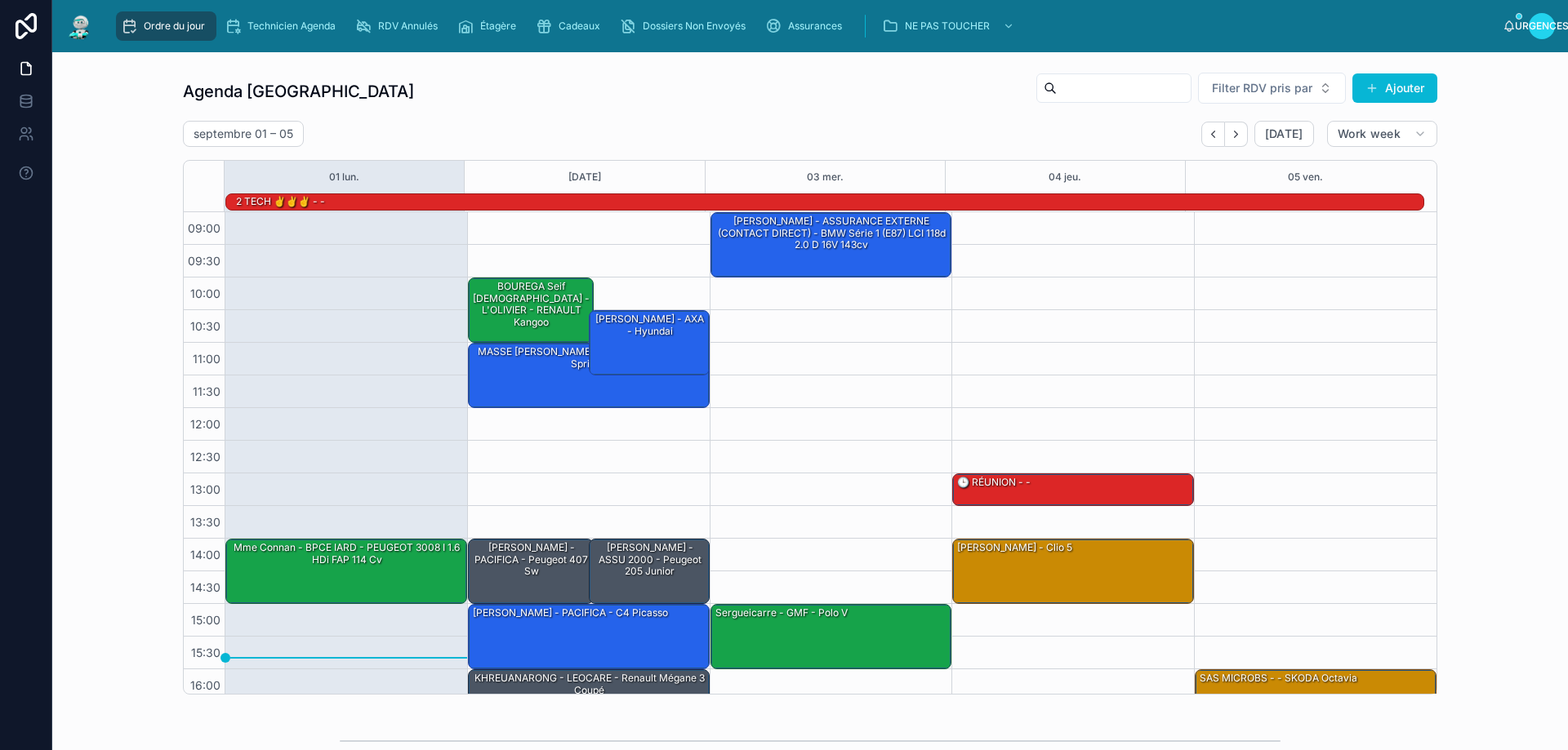
scroll to position [107, 0]
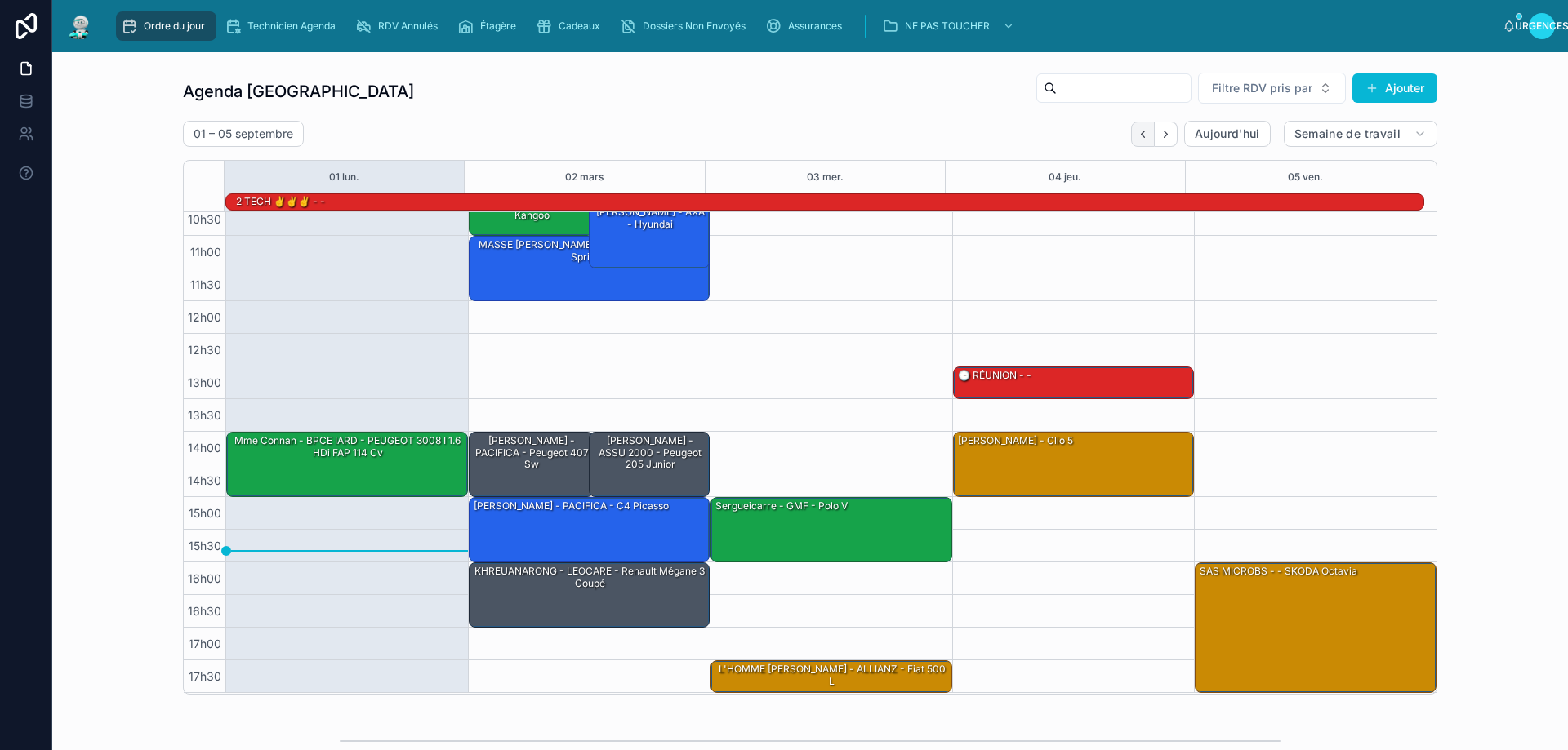
click at [1137, 134] on icon "Dos" at bounding box center [1143, 134] width 12 height 12
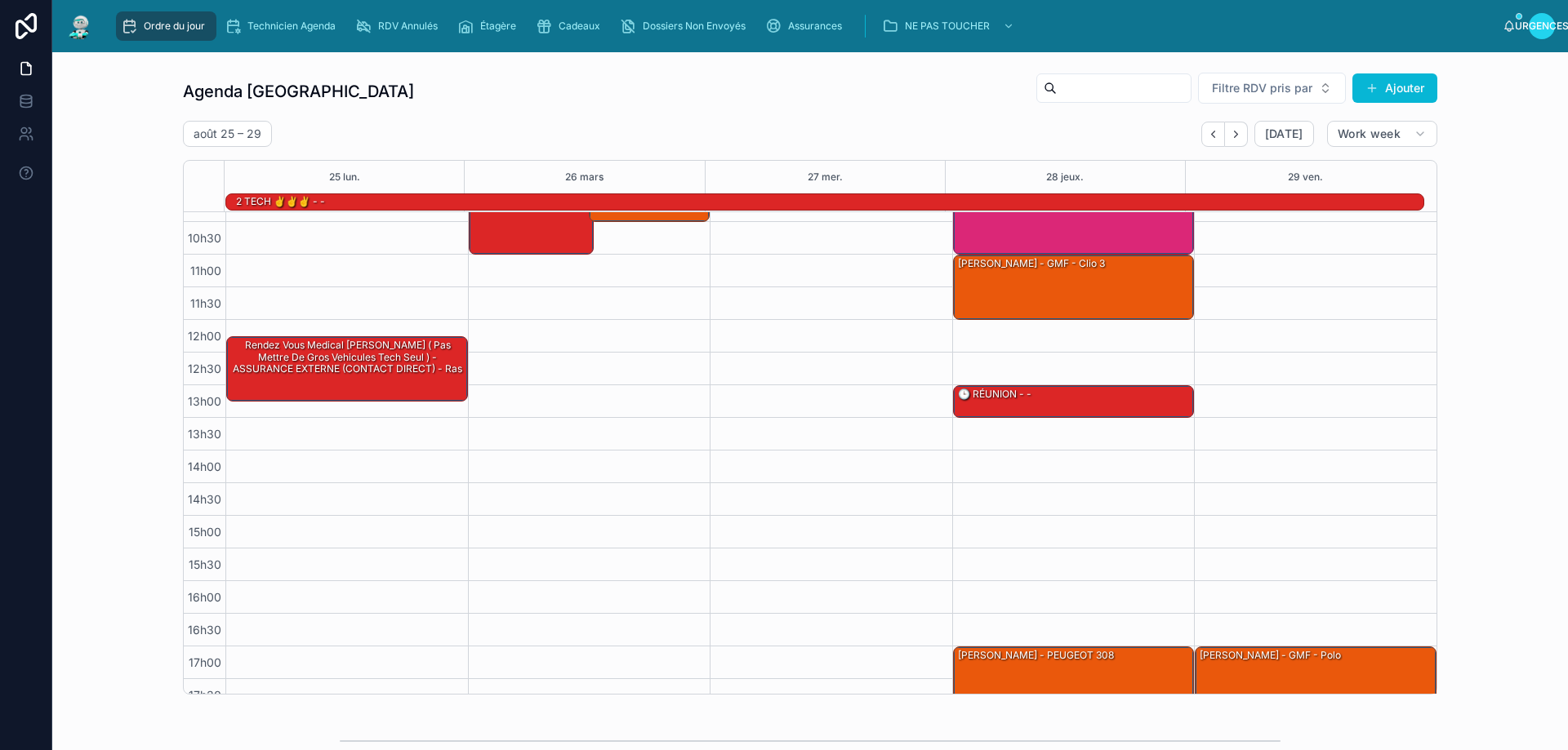
scroll to position [107, 0]
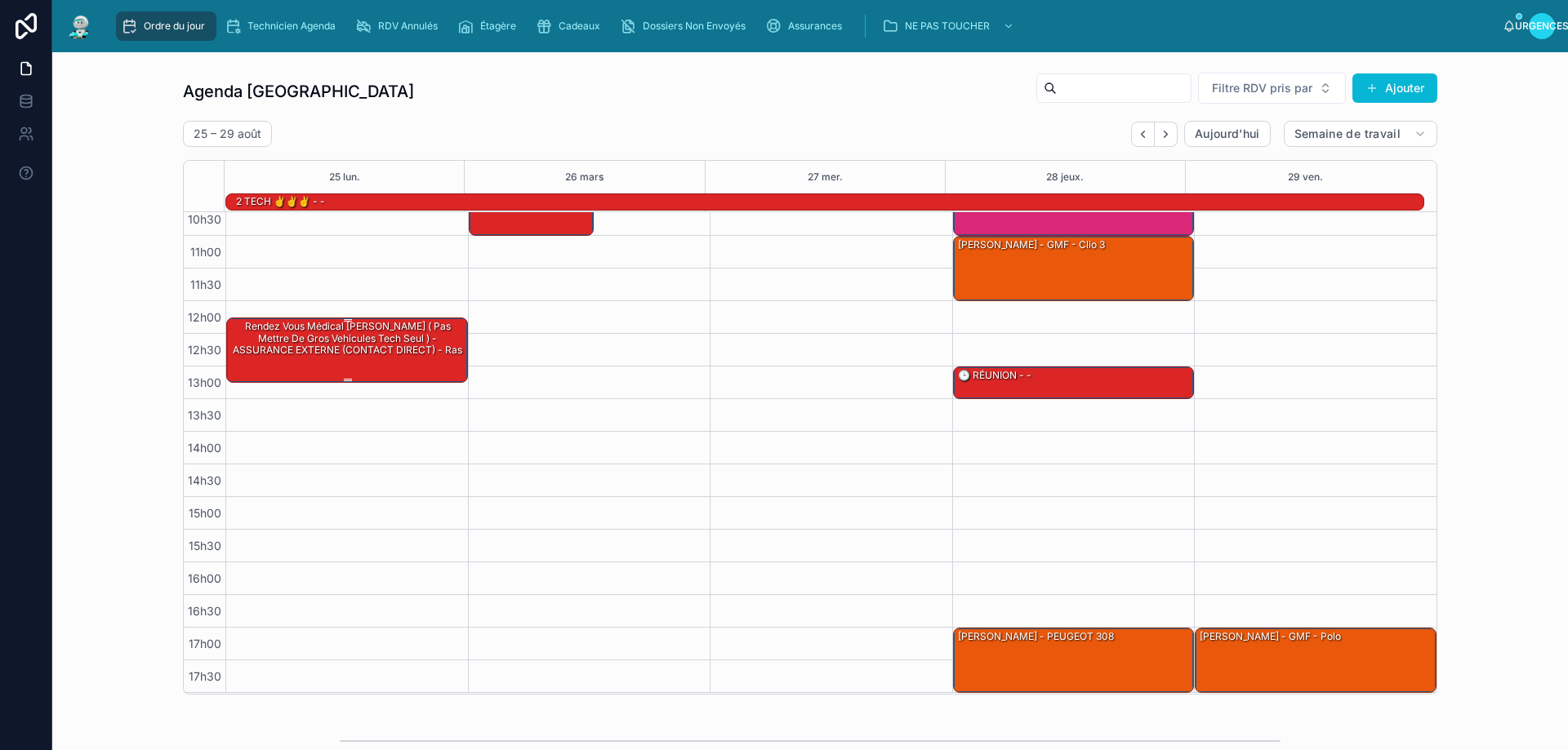
click at [305, 362] on div "rendez vous médical [PERSON_NAME] ( pas mettre de gros vehicules tech seul ) - …" at bounding box center [348, 349] width 237 height 62
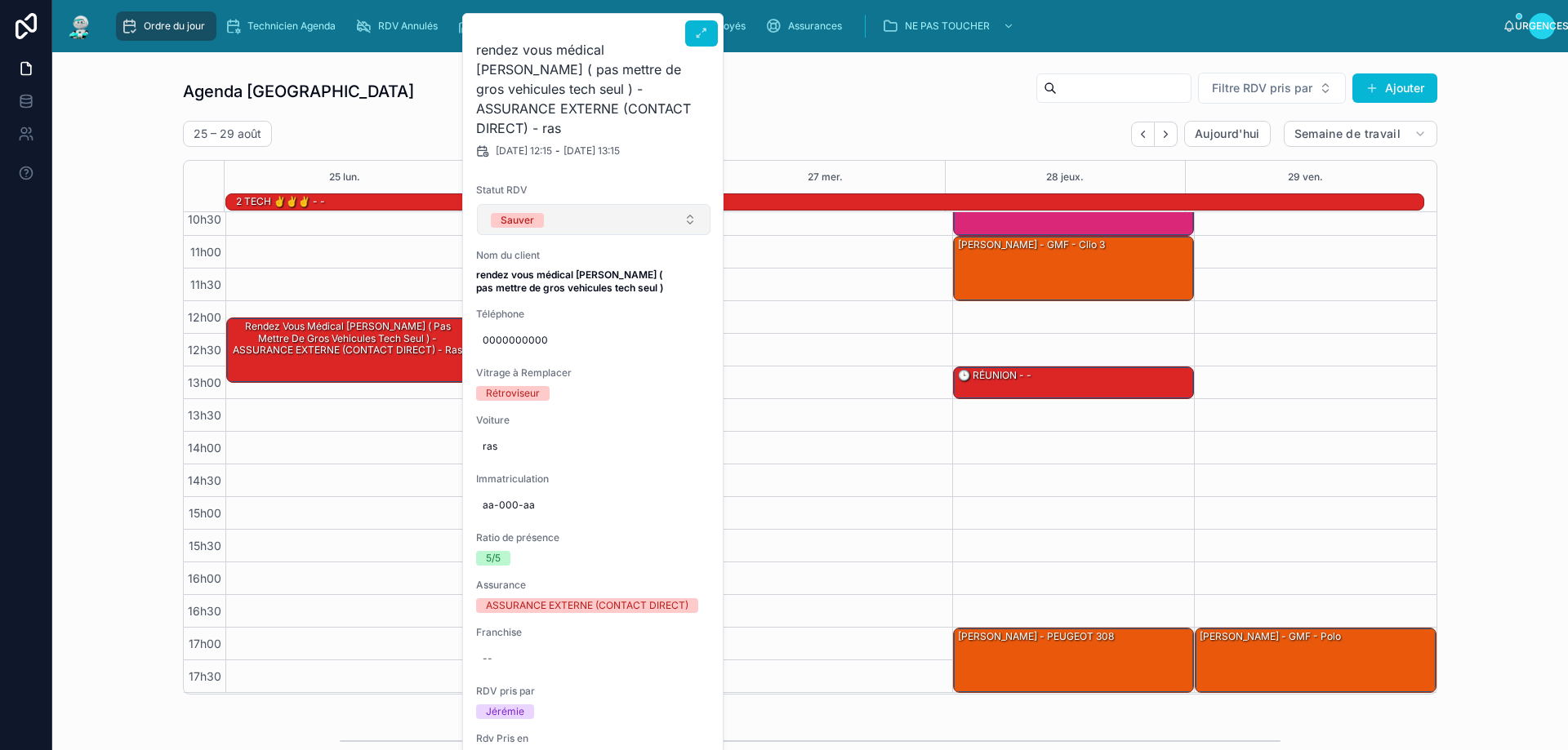
click at [691, 204] on button "Sauver" at bounding box center [593, 219] width 234 height 31
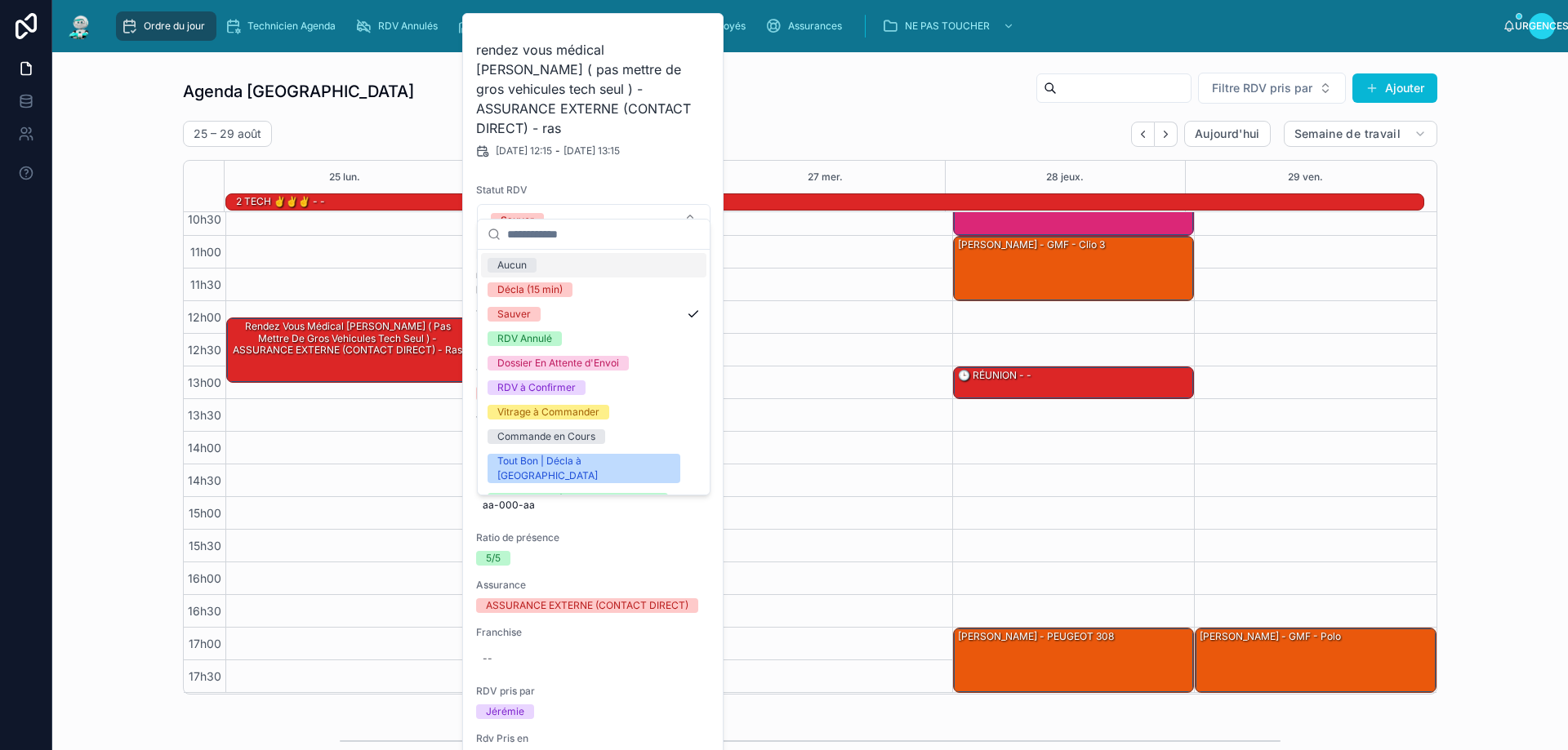
click at [906, 118] on div "Agenda Rennes Filtre RDV pris par Ajouter [DATE] – [DATE] [DATE] Semaine de tra…" at bounding box center [811, 383] width 1255 height 623
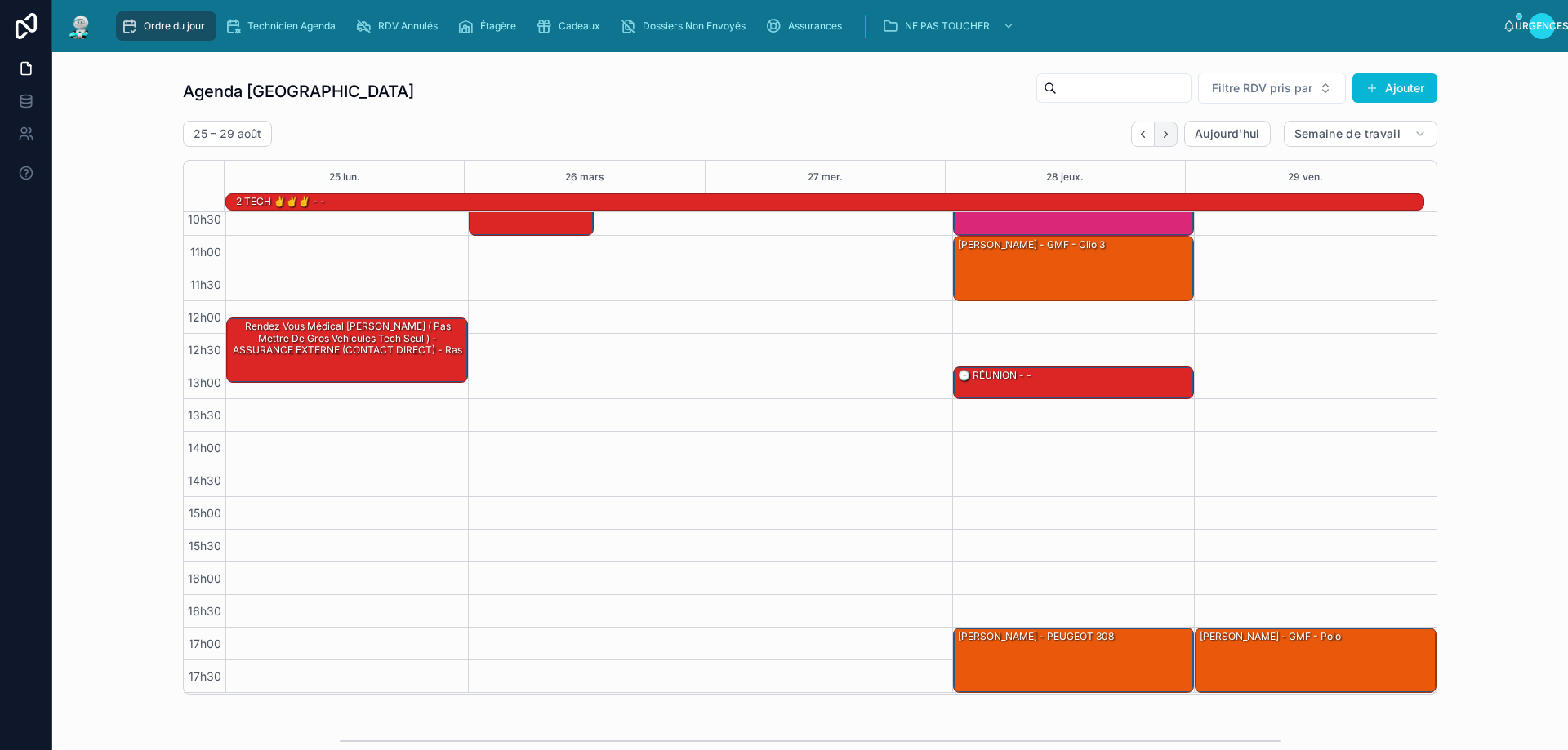
click at [1165, 138] on icon "Suivant" at bounding box center [1166, 134] width 12 height 12
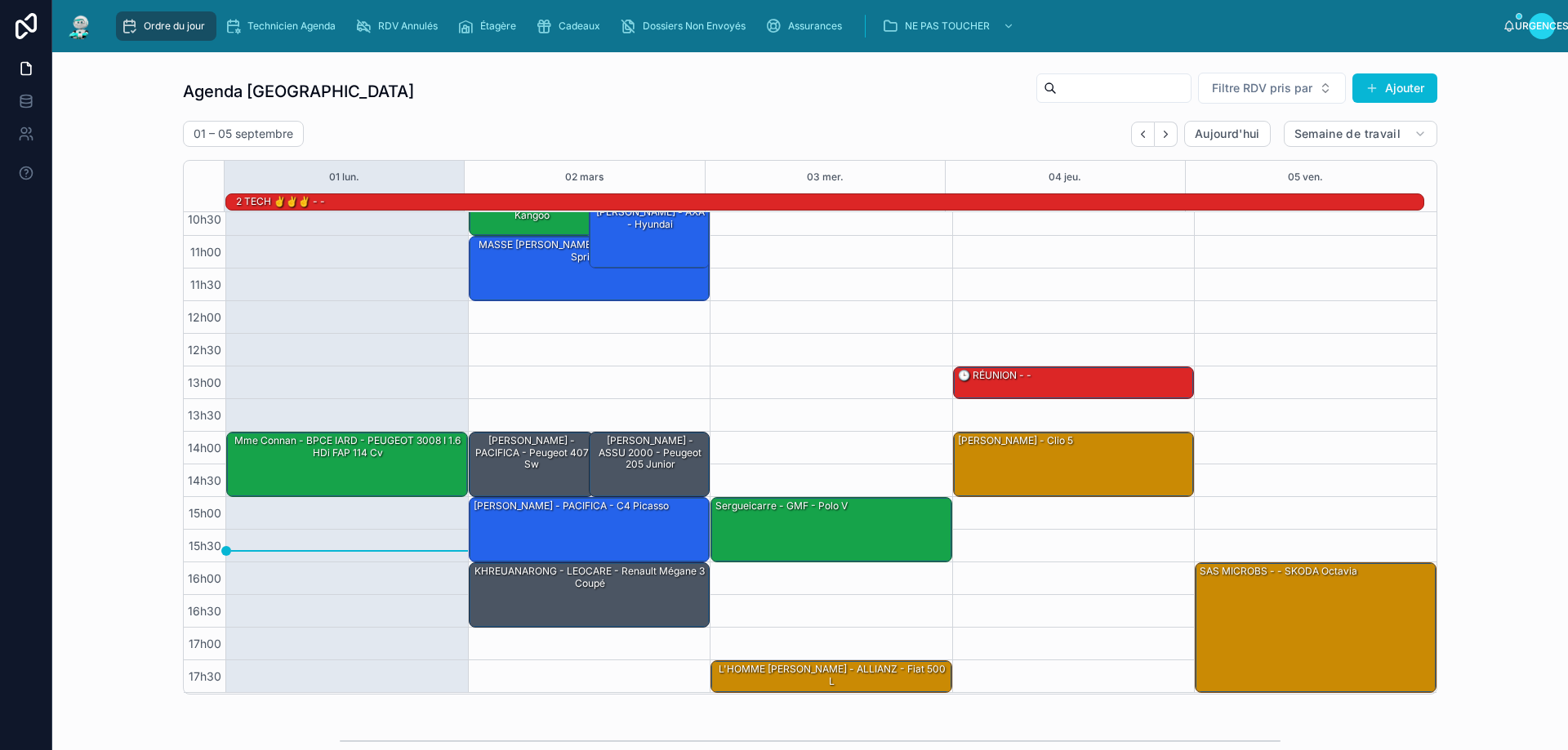
click at [1165, 138] on icon "Suivant" at bounding box center [1166, 134] width 12 height 12
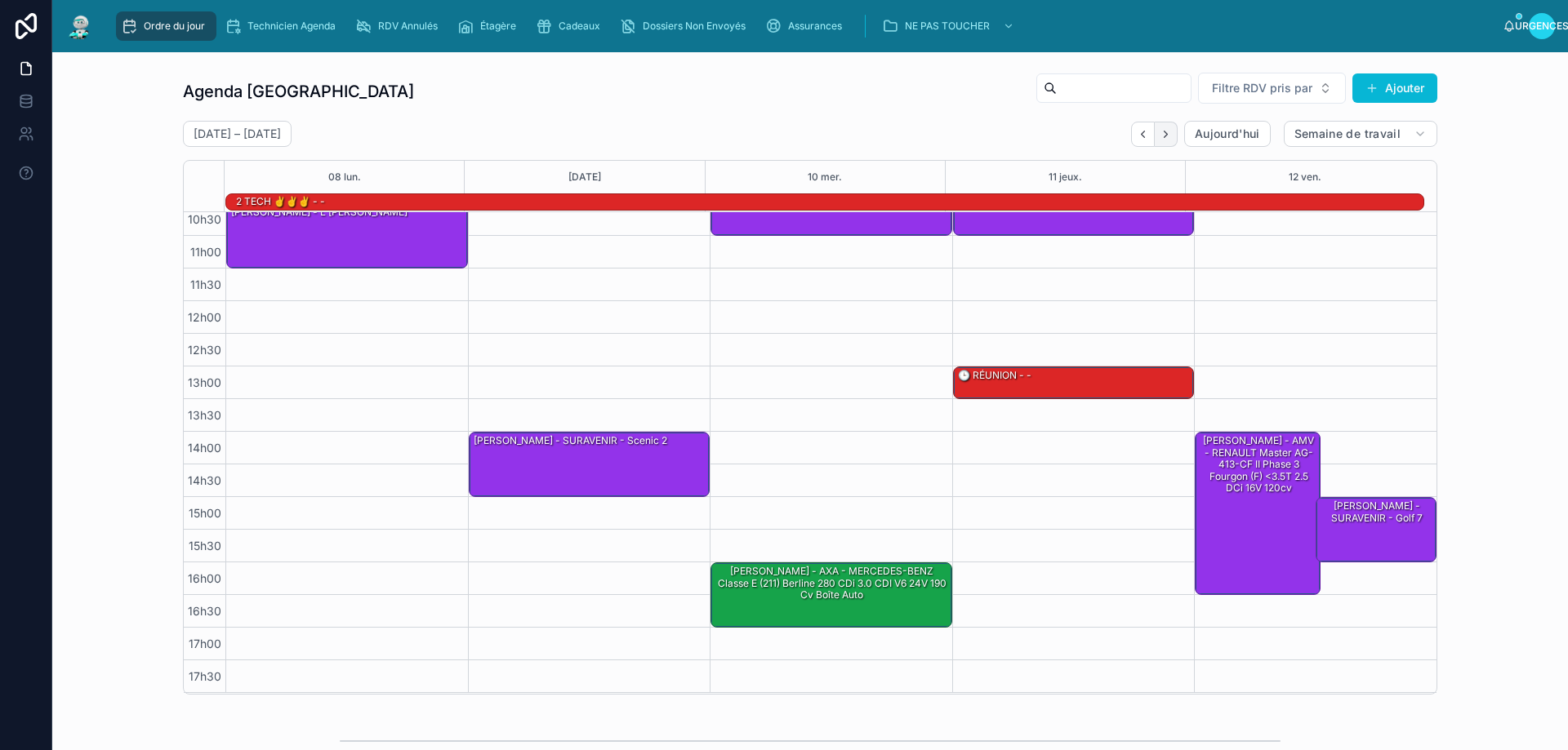
click at [1171, 134] on button "Suivant" at bounding box center [1167, 134] width 23 height 25
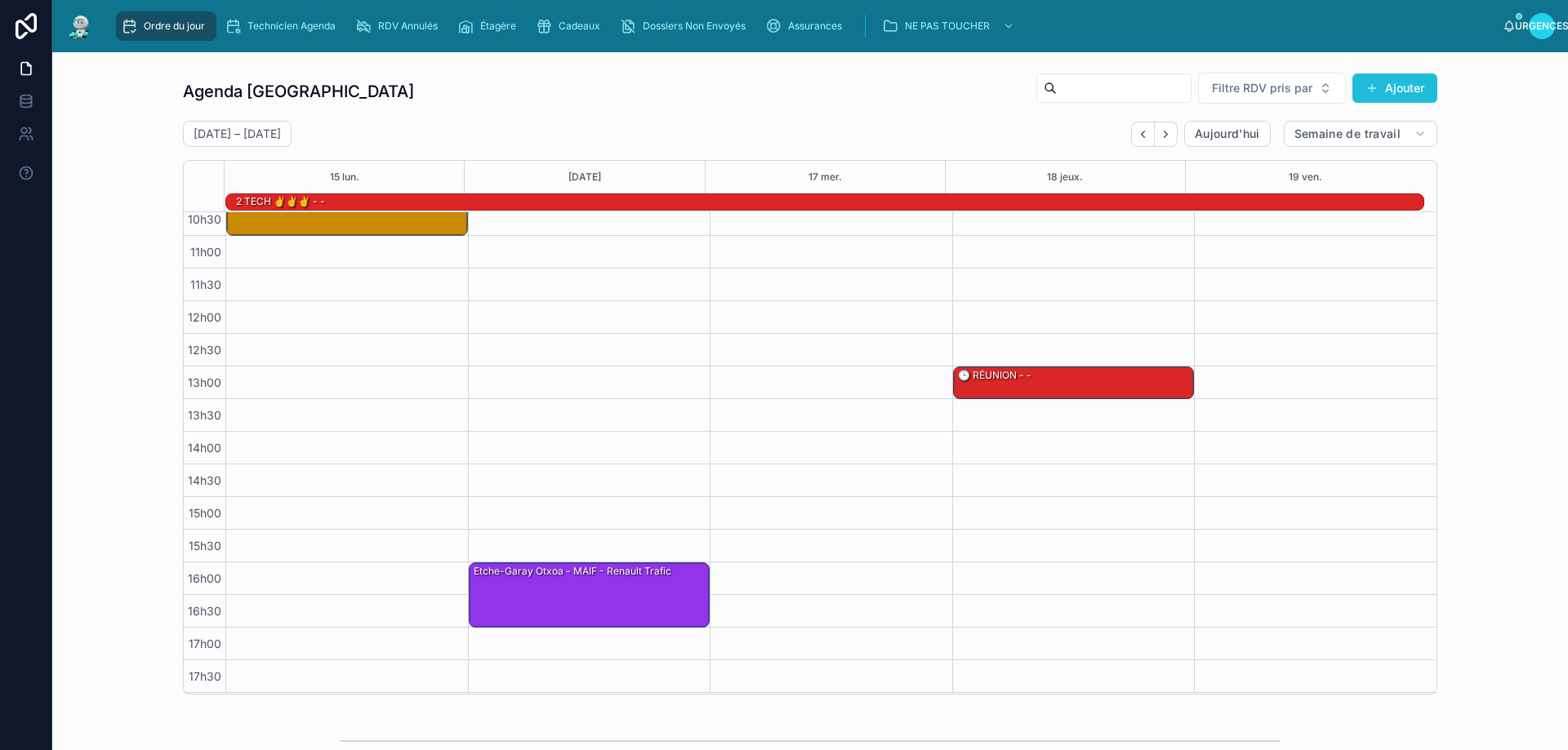
click at [1395, 88] on font "Ajouter" at bounding box center [1405, 88] width 39 height 14
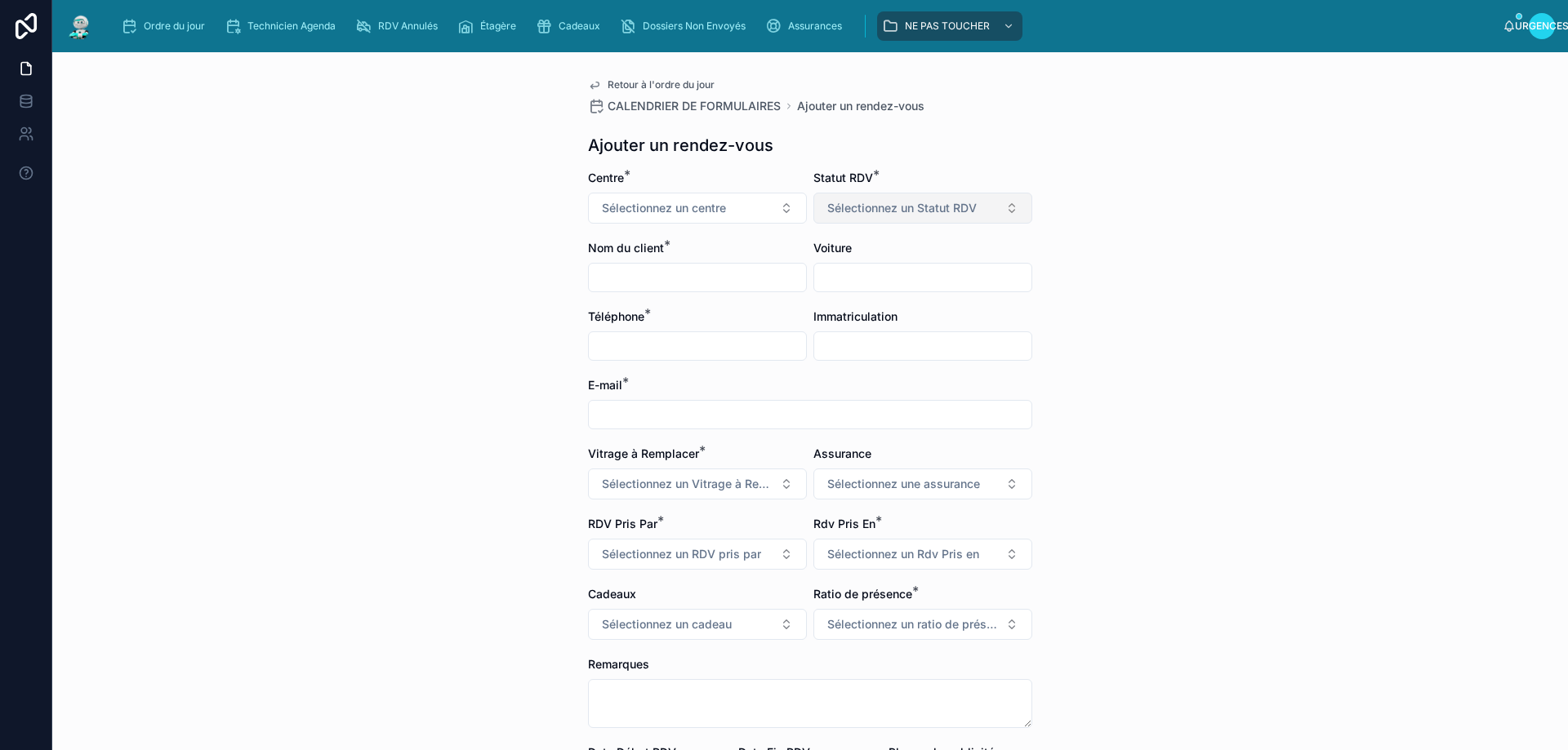
click at [905, 211] on font "Sélectionnez un Statut RDV" at bounding box center [902, 208] width 150 height 14
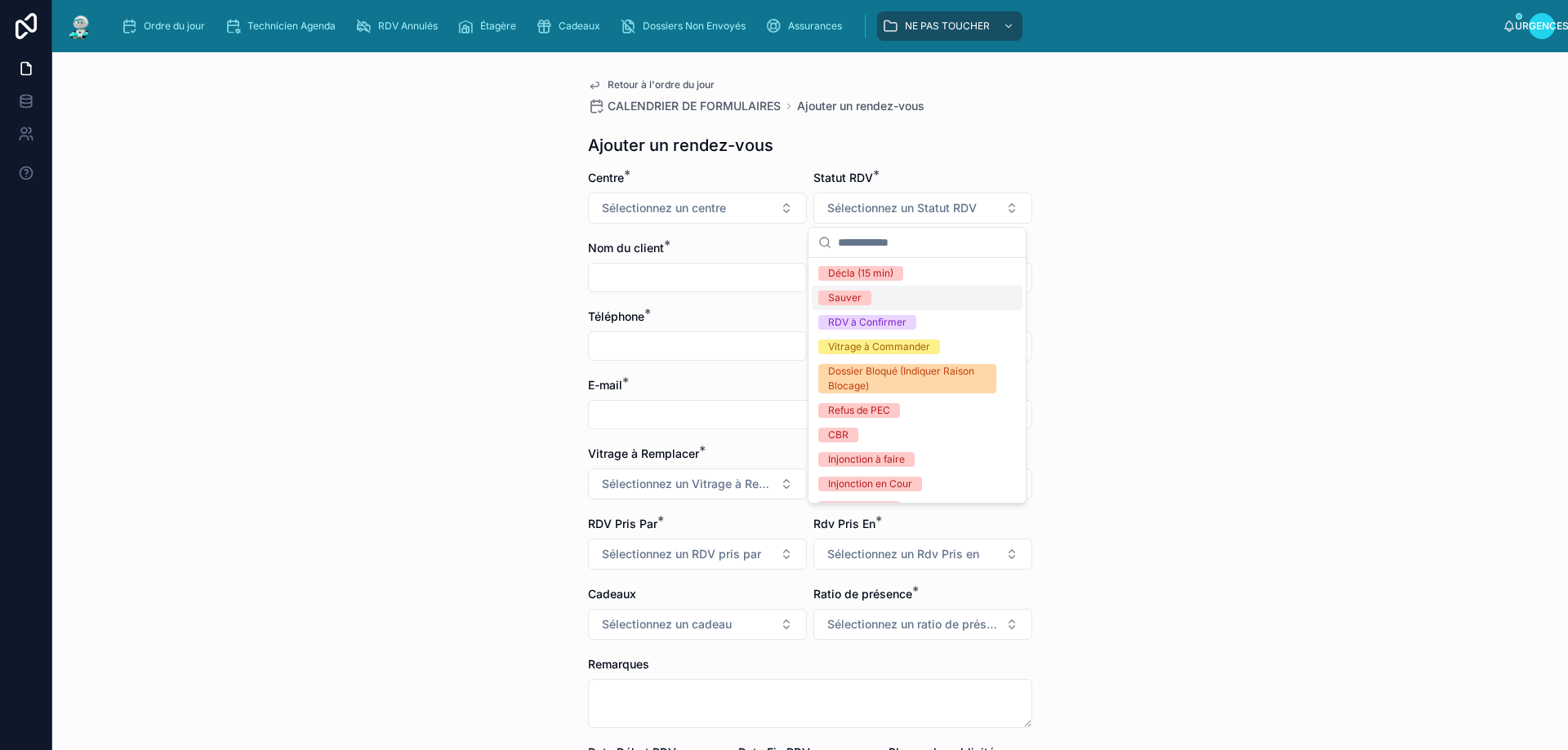
click at [882, 294] on div "Sauver" at bounding box center [917, 298] width 210 height 25
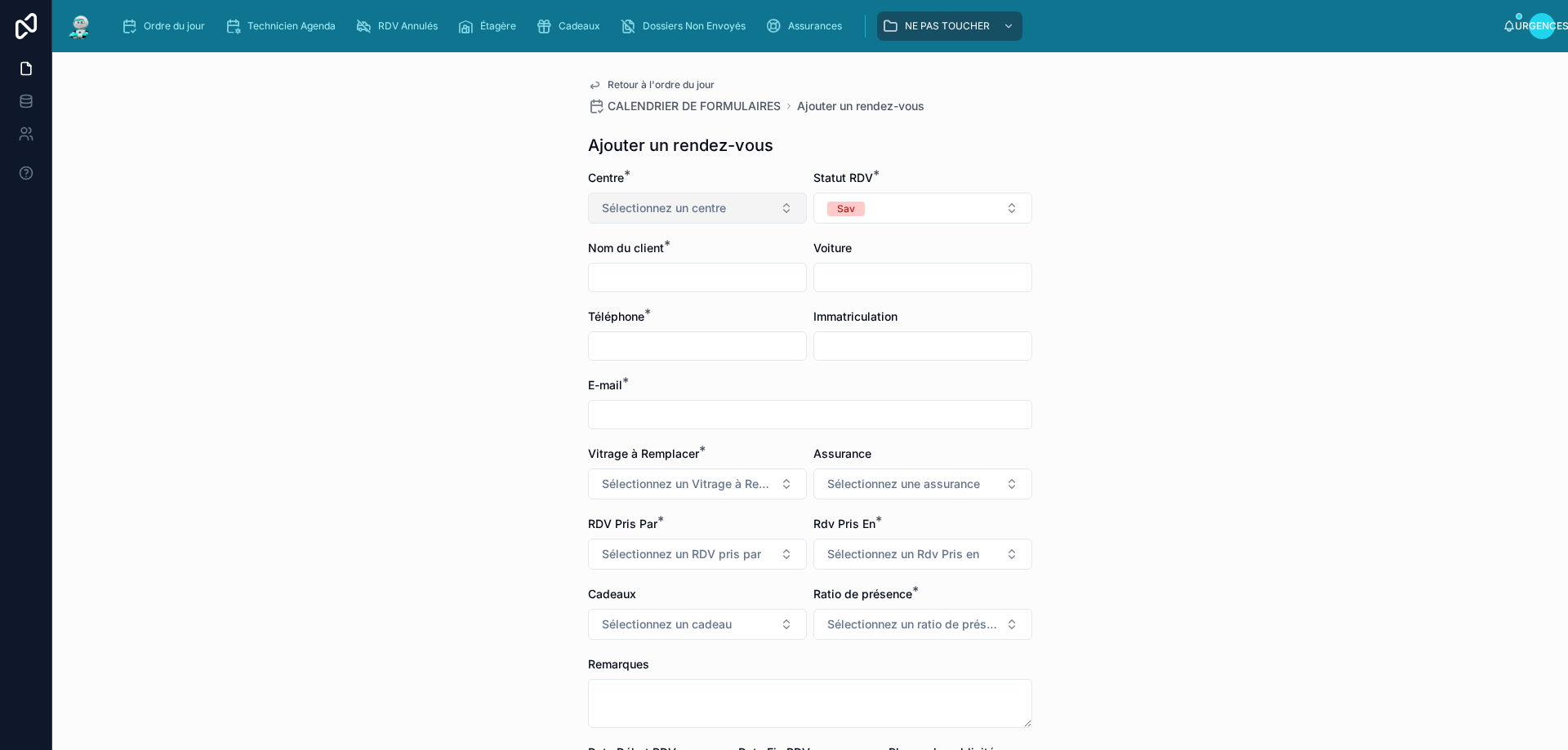
click at [703, 210] on font "Sélectionnez un centre" at bounding box center [664, 208] width 124 height 14
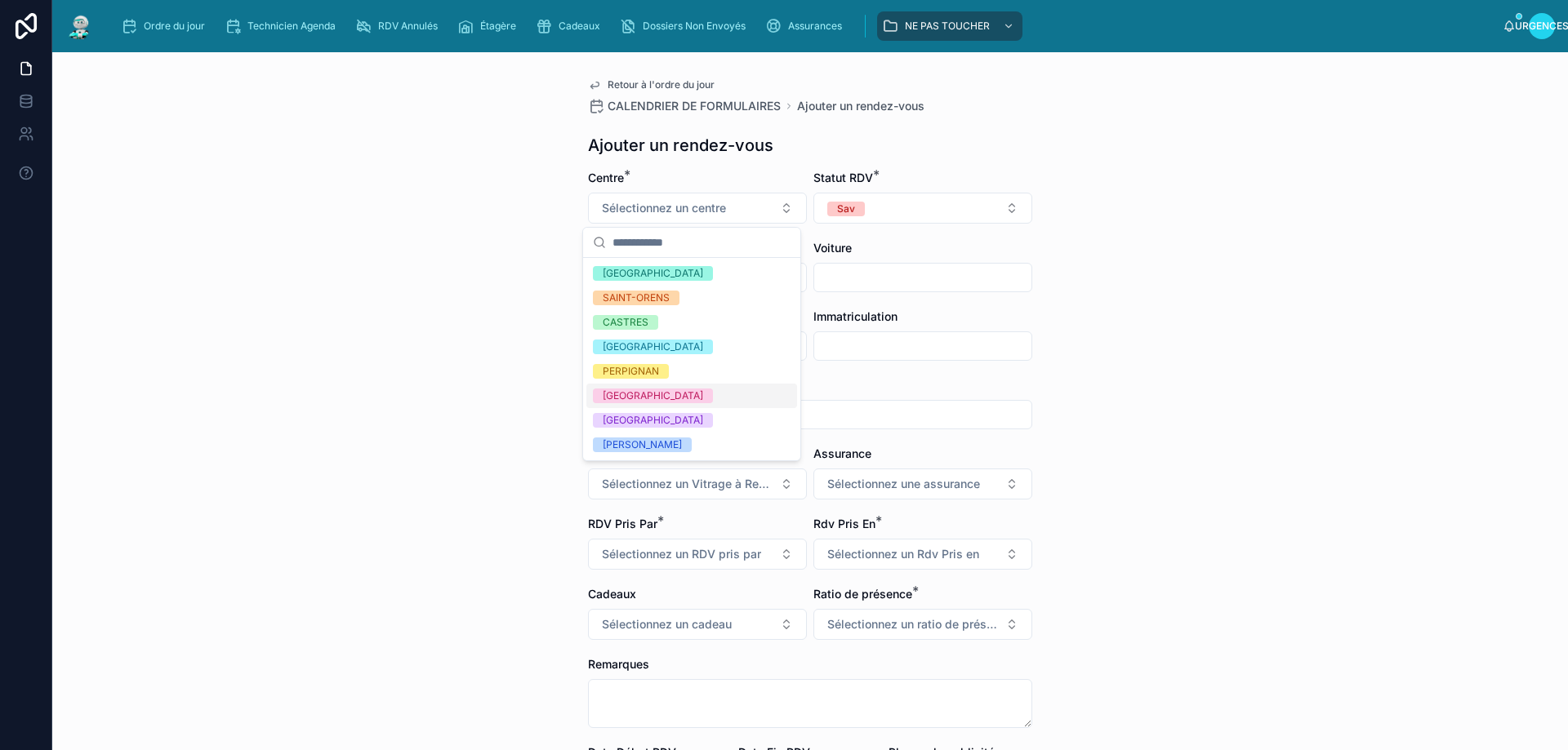
click at [640, 397] on font "[GEOGRAPHIC_DATA]" at bounding box center [653, 396] width 101 height 12
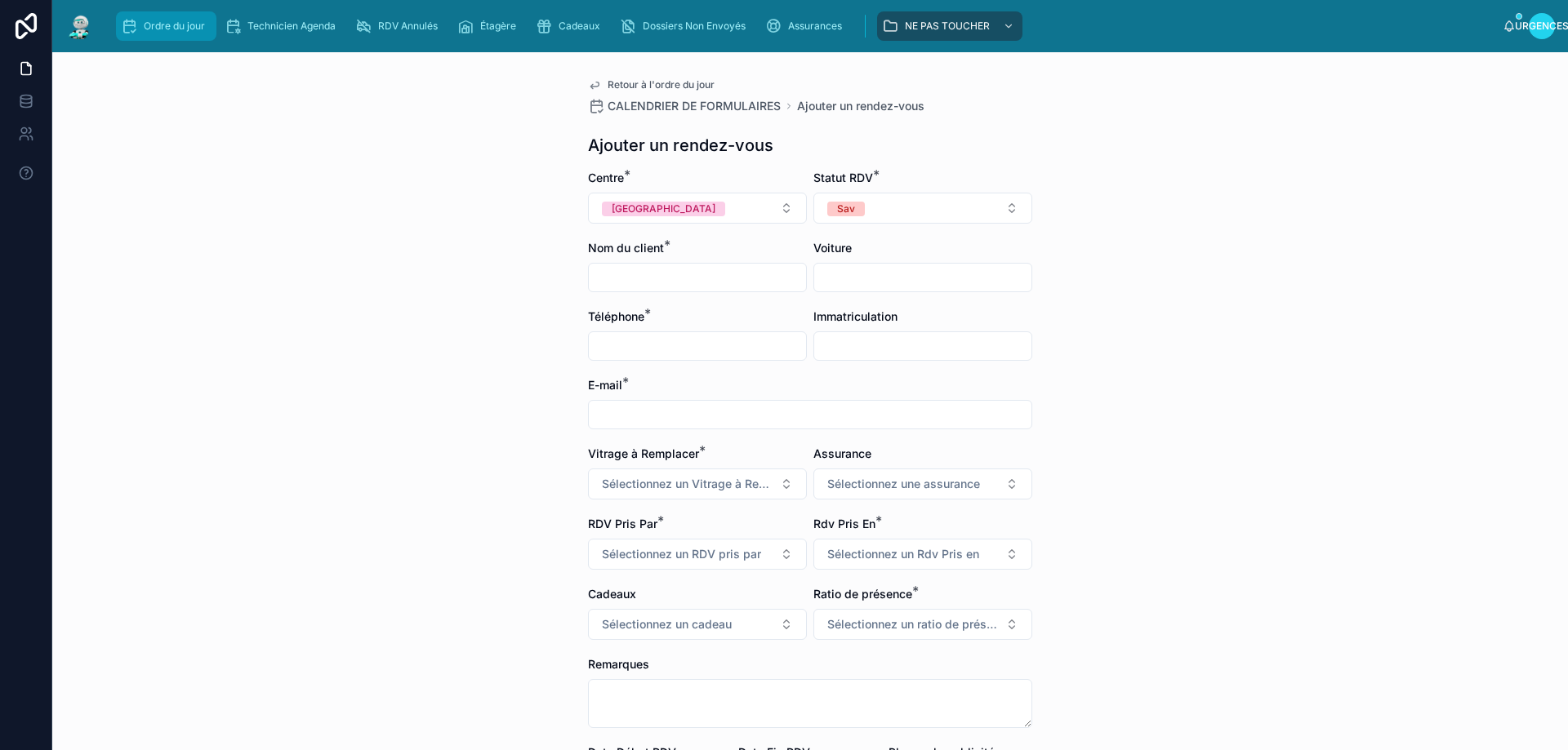
click at [163, 25] on font "Ordre du jour" at bounding box center [174, 25] width 61 height 12
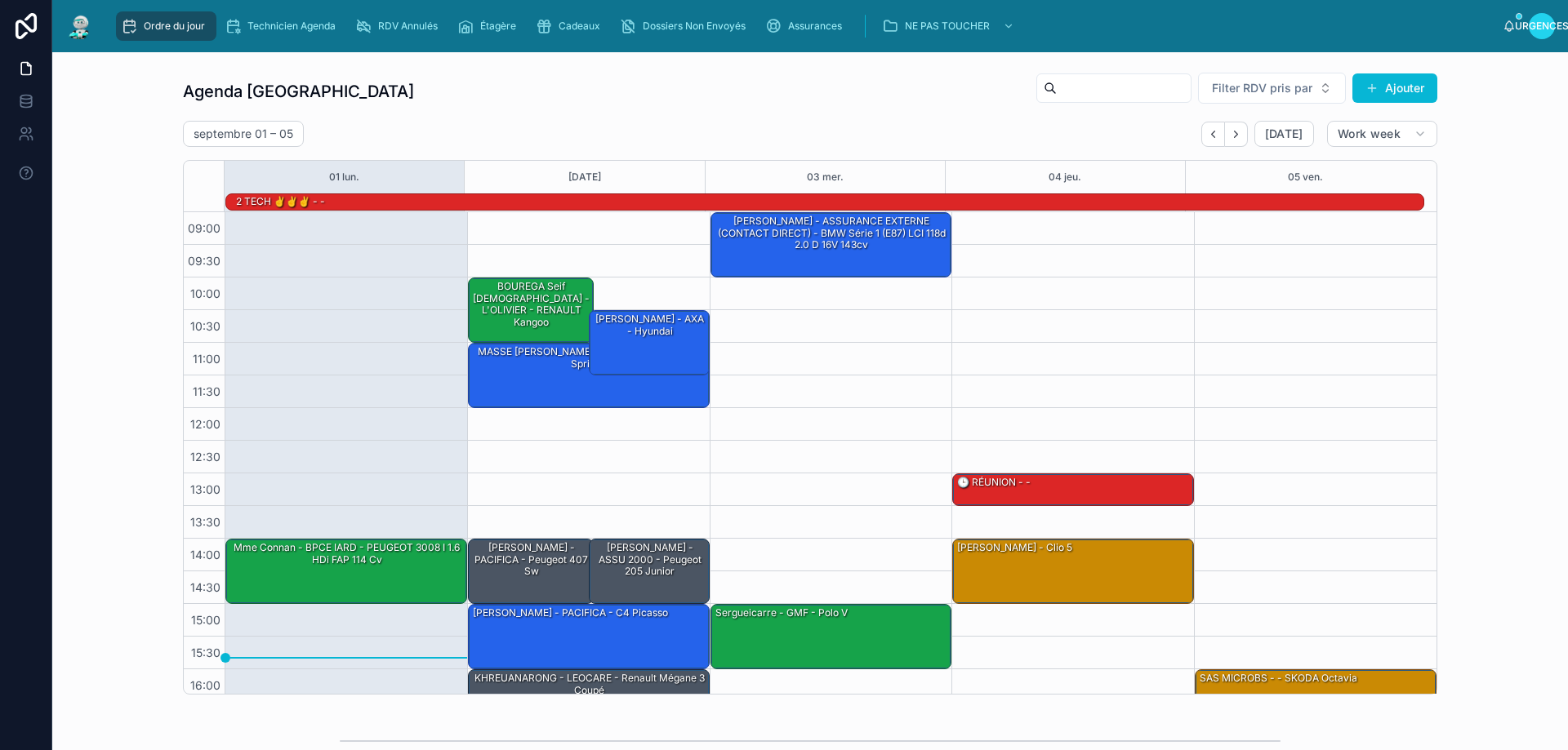
scroll to position [107, 0]
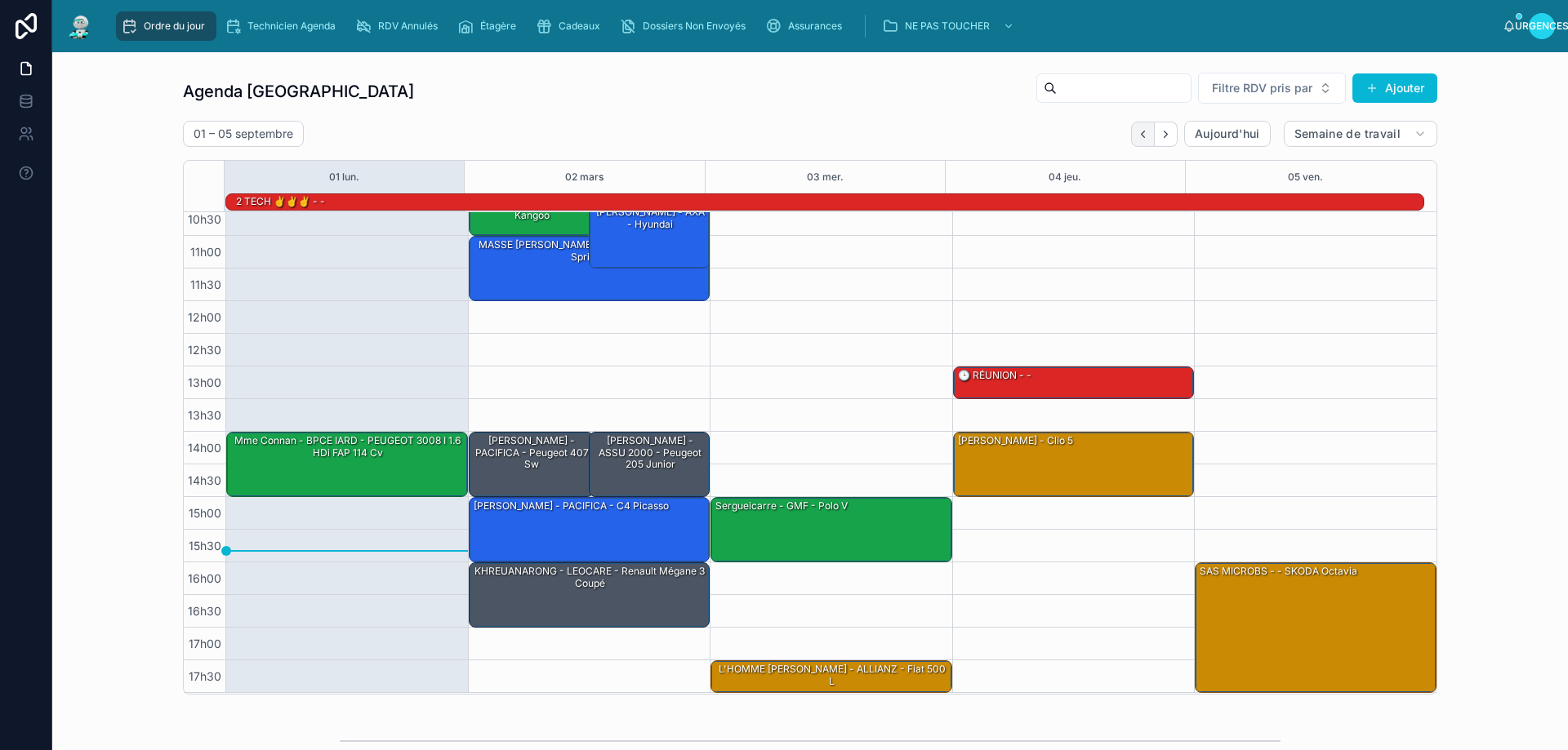
click at [1137, 133] on icon "Dos" at bounding box center [1143, 134] width 12 height 12
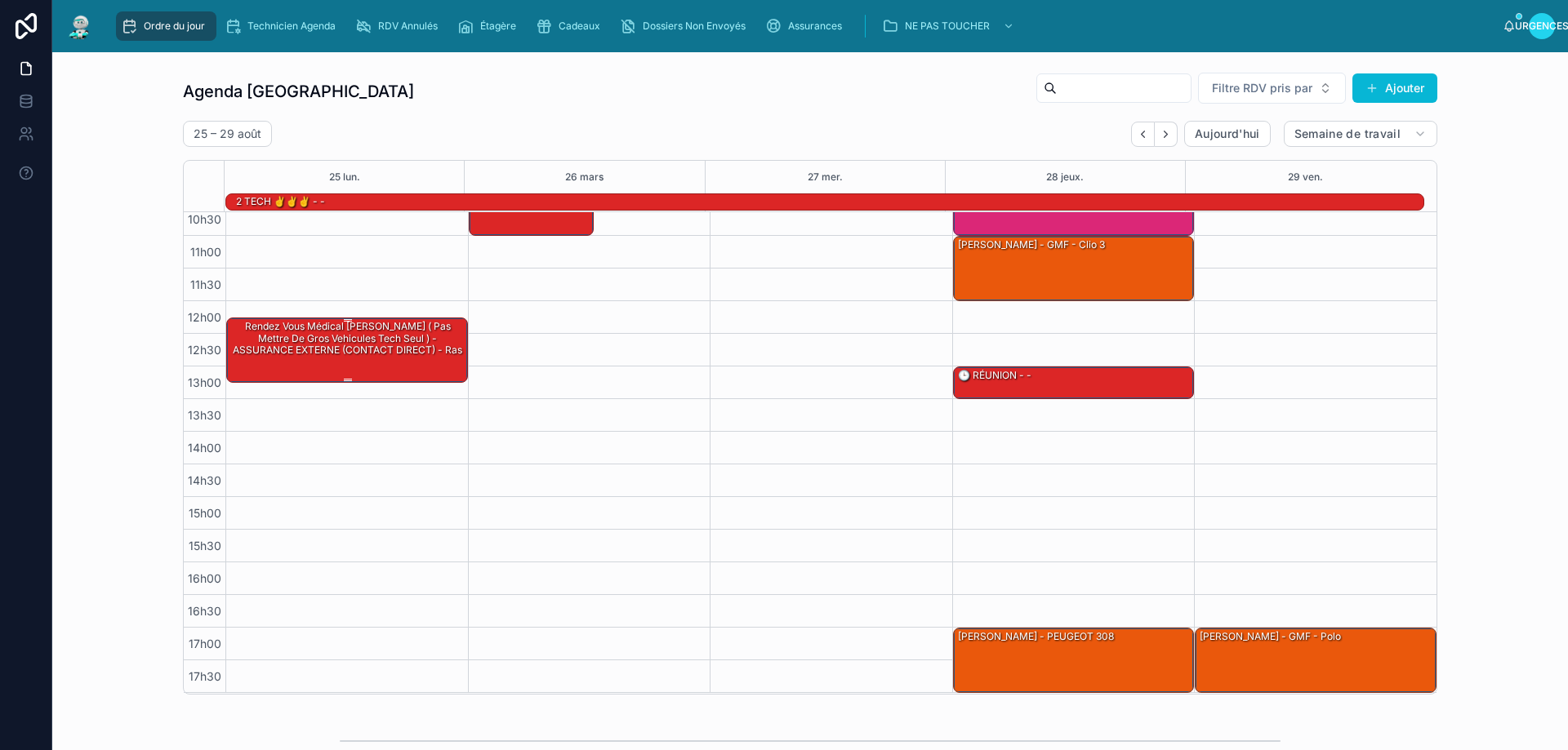
click at [308, 340] on font "rendez vous médical [PERSON_NAME] ( pas mettre de gros vehicules tech seul ) - …" at bounding box center [348, 337] width 230 height 36
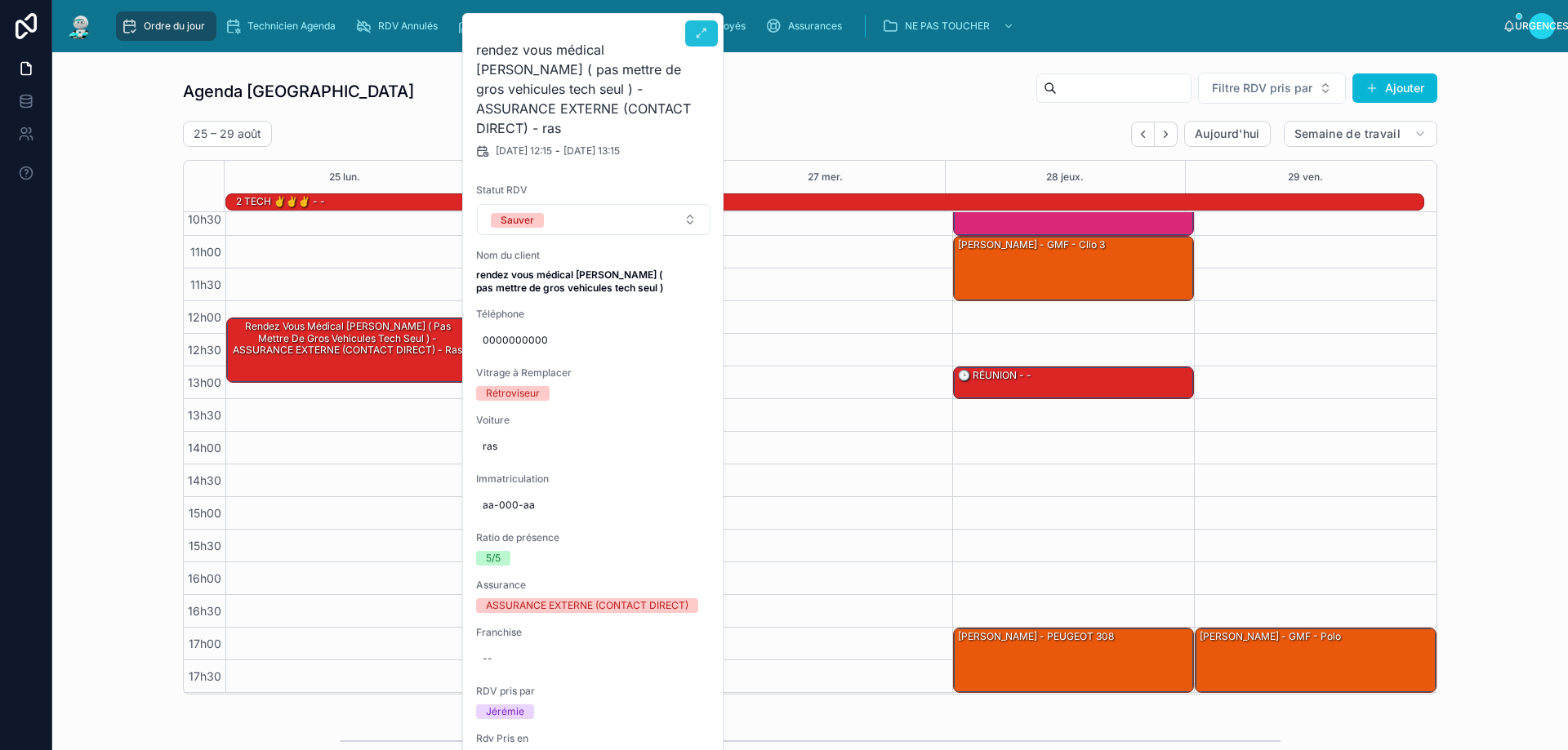
click at [699, 36] on icon at bounding box center [701, 33] width 13 height 13
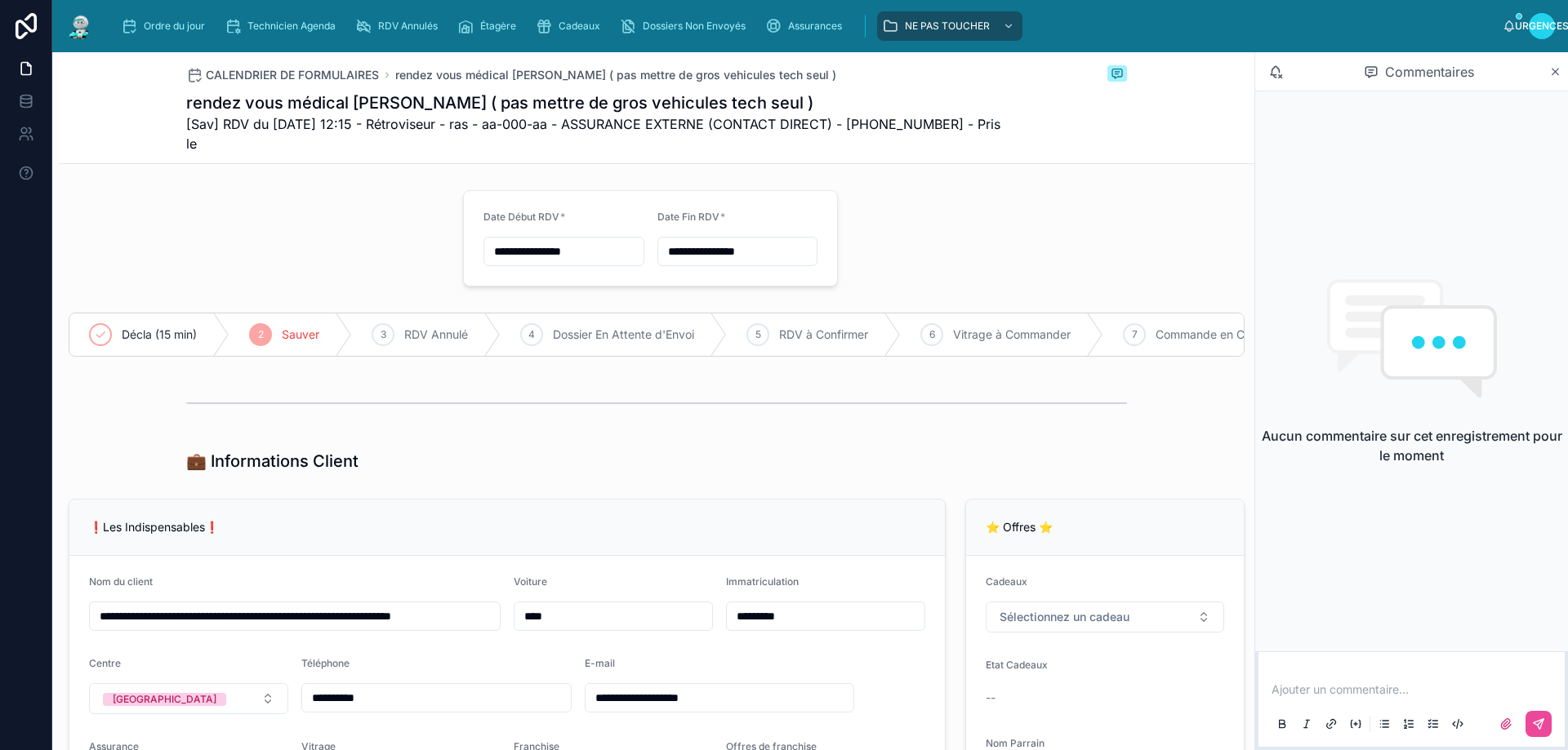
click at [578, 249] on input "**********" at bounding box center [564, 251] width 160 height 23
click at [647, 297] on button at bounding box center [647, 292] width 30 height 30
click at [476, 452] on button "15" at bounding box center [471, 459] width 30 height 30
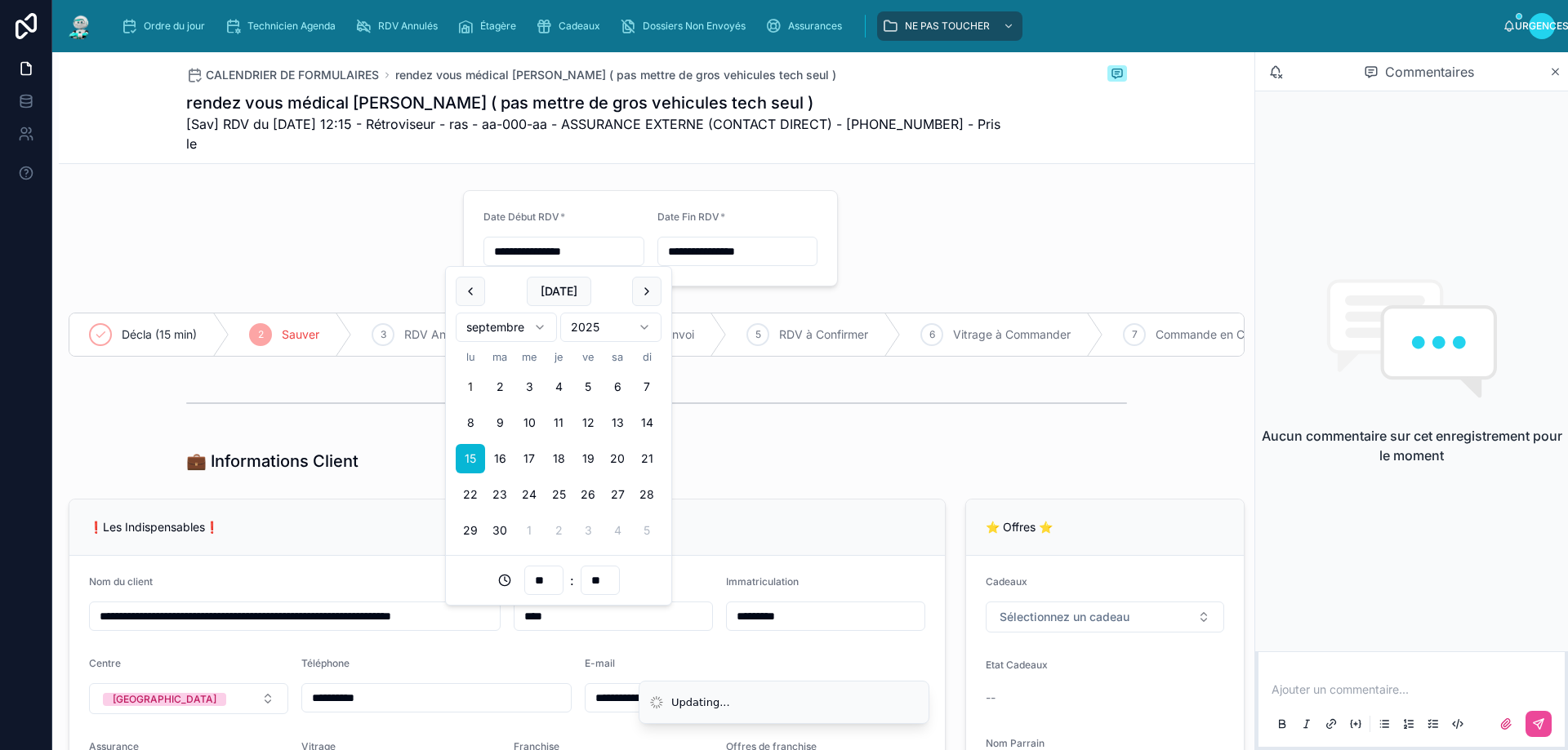
click at [724, 246] on div "**********" at bounding box center [738, 251] width 161 height 30
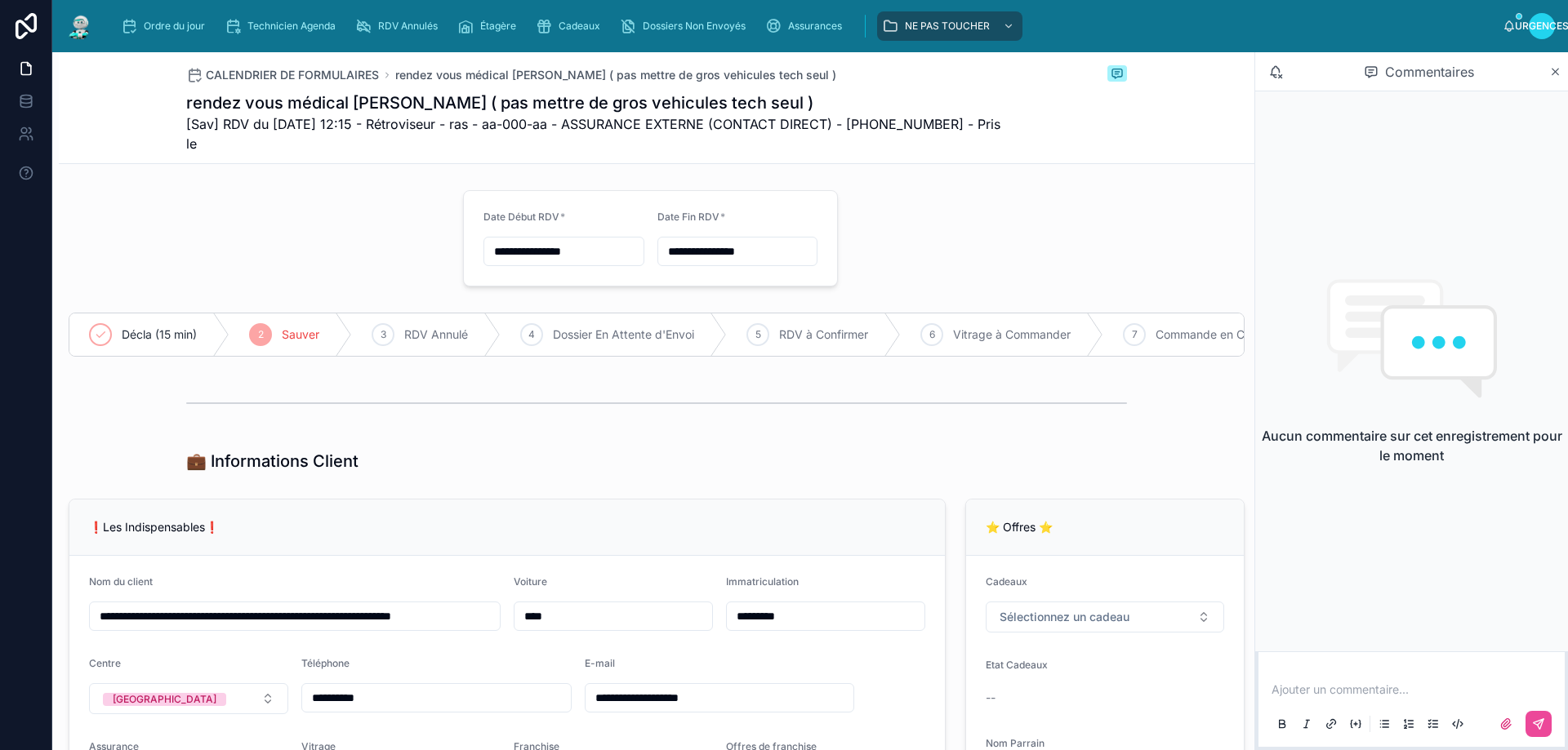
click at [710, 240] on input "**********" at bounding box center [738, 251] width 160 height 23
click at [817, 275] on button at bounding box center [819, 272] width 30 height 30
click at [636, 265] on button at bounding box center [642, 272] width 30 height 30
click at [642, 442] on button "15" at bounding box center [642, 440] width 30 height 30
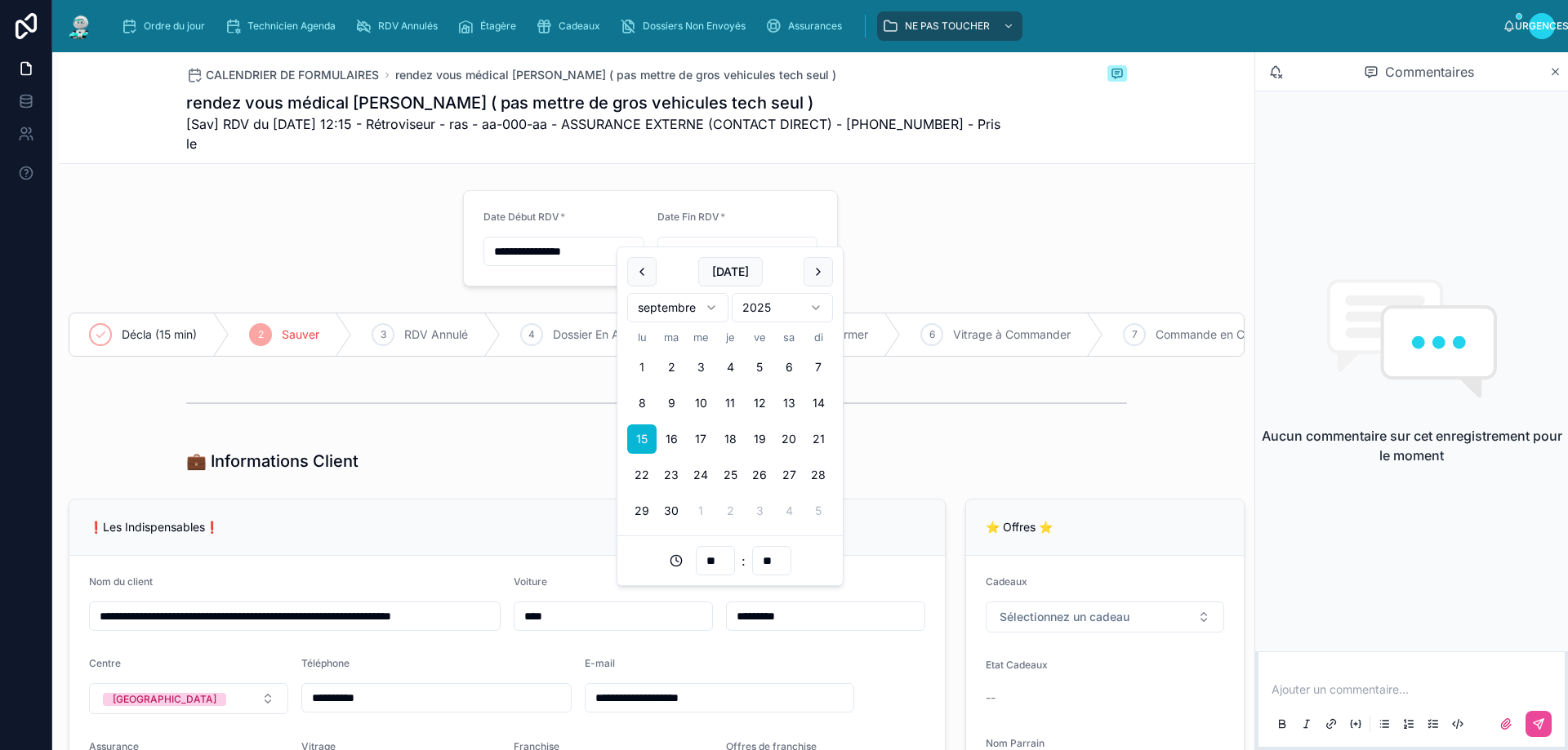
click at [759, 240] on input "**********" at bounding box center [738, 251] width 160 height 23
type input "**********"
click at [606, 240] on input "**********" at bounding box center [564, 251] width 160 height 23
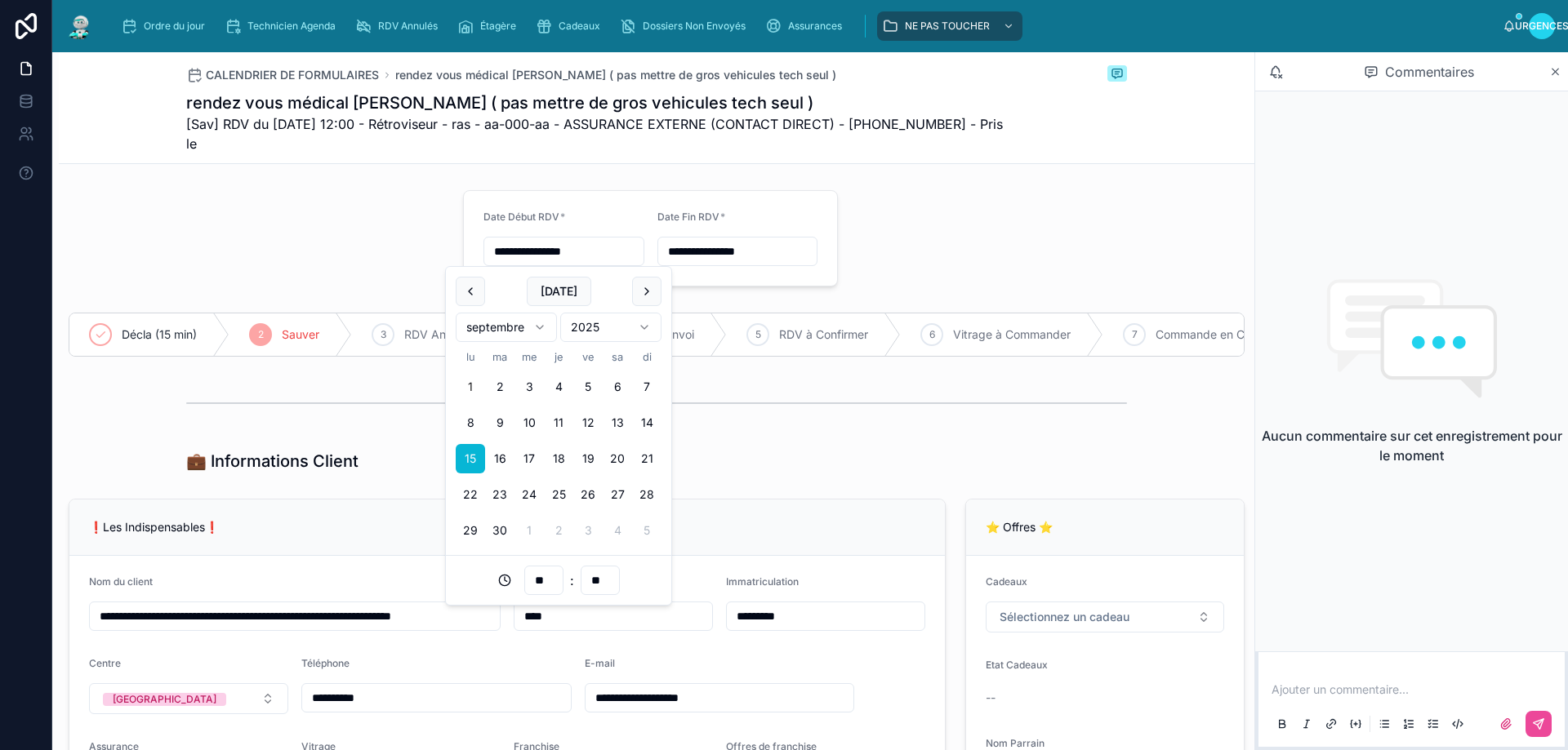
type input "**********"
click at [281, 581] on form "**********" at bounding box center [507, 734] width 876 height 357
click at [252, 628] on input "**********" at bounding box center [295, 617] width 410 height 23
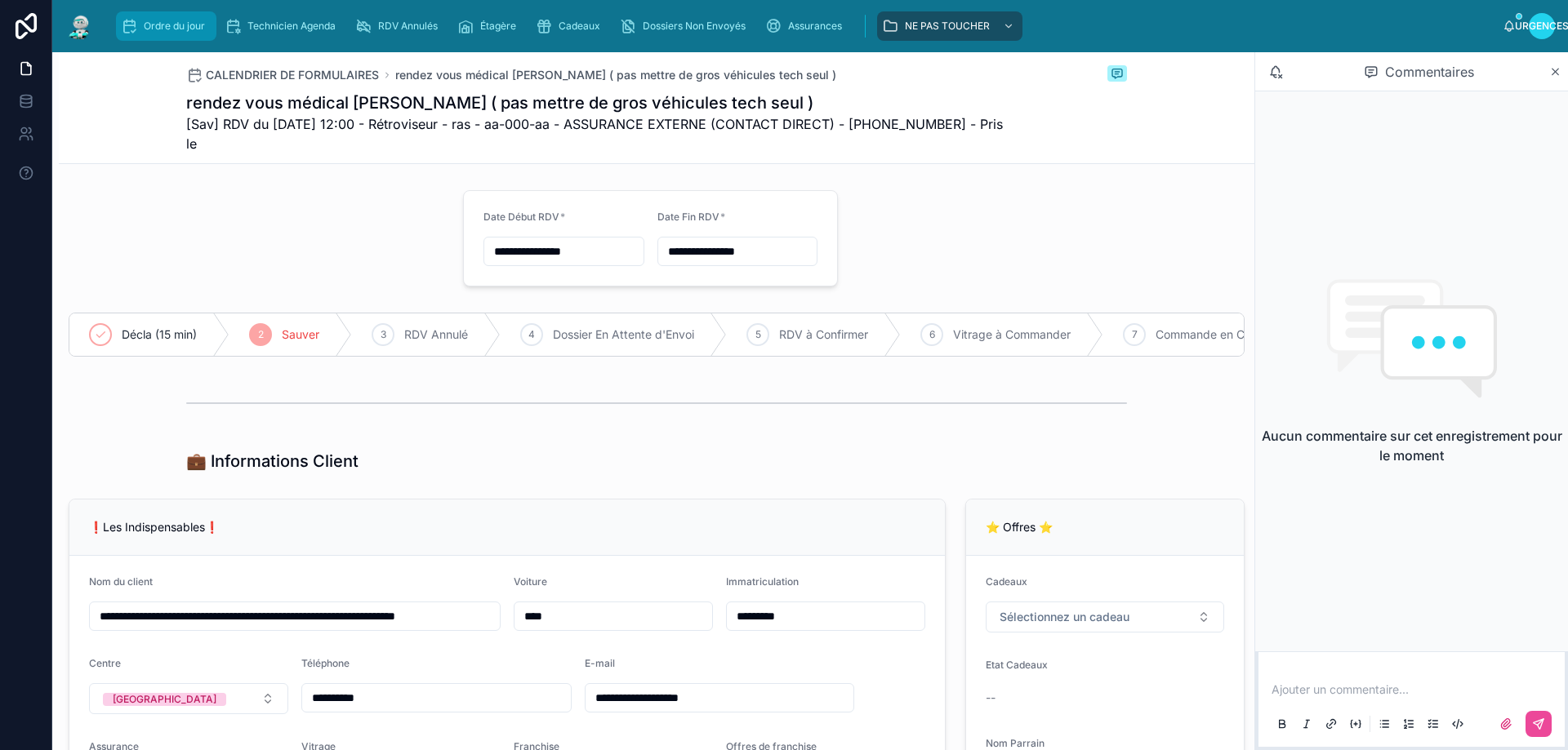
type input "**********"
click at [160, 30] on font "Ordre du jour" at bounding box center [174, 25] width 61 height 12
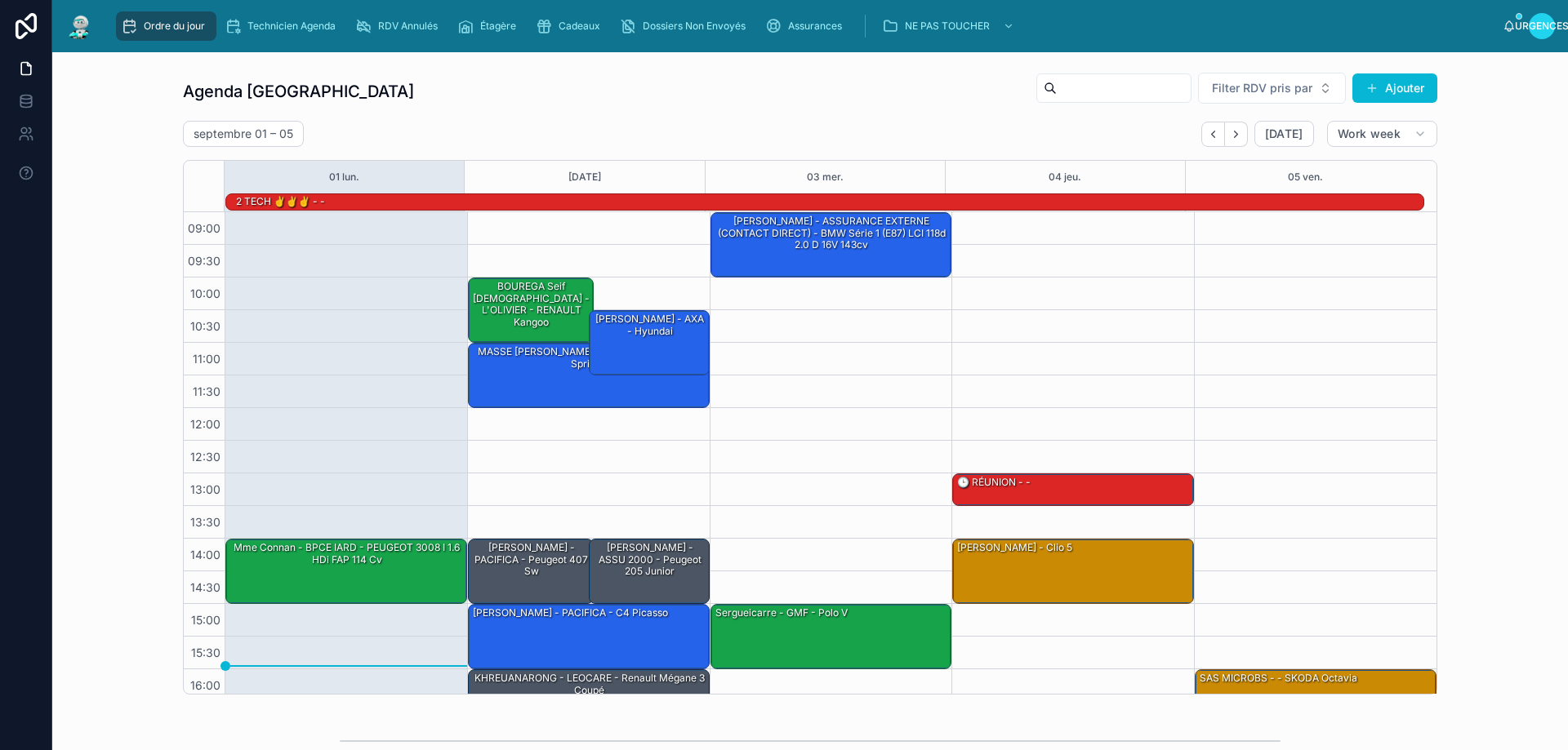
scroll to position [107, 0]
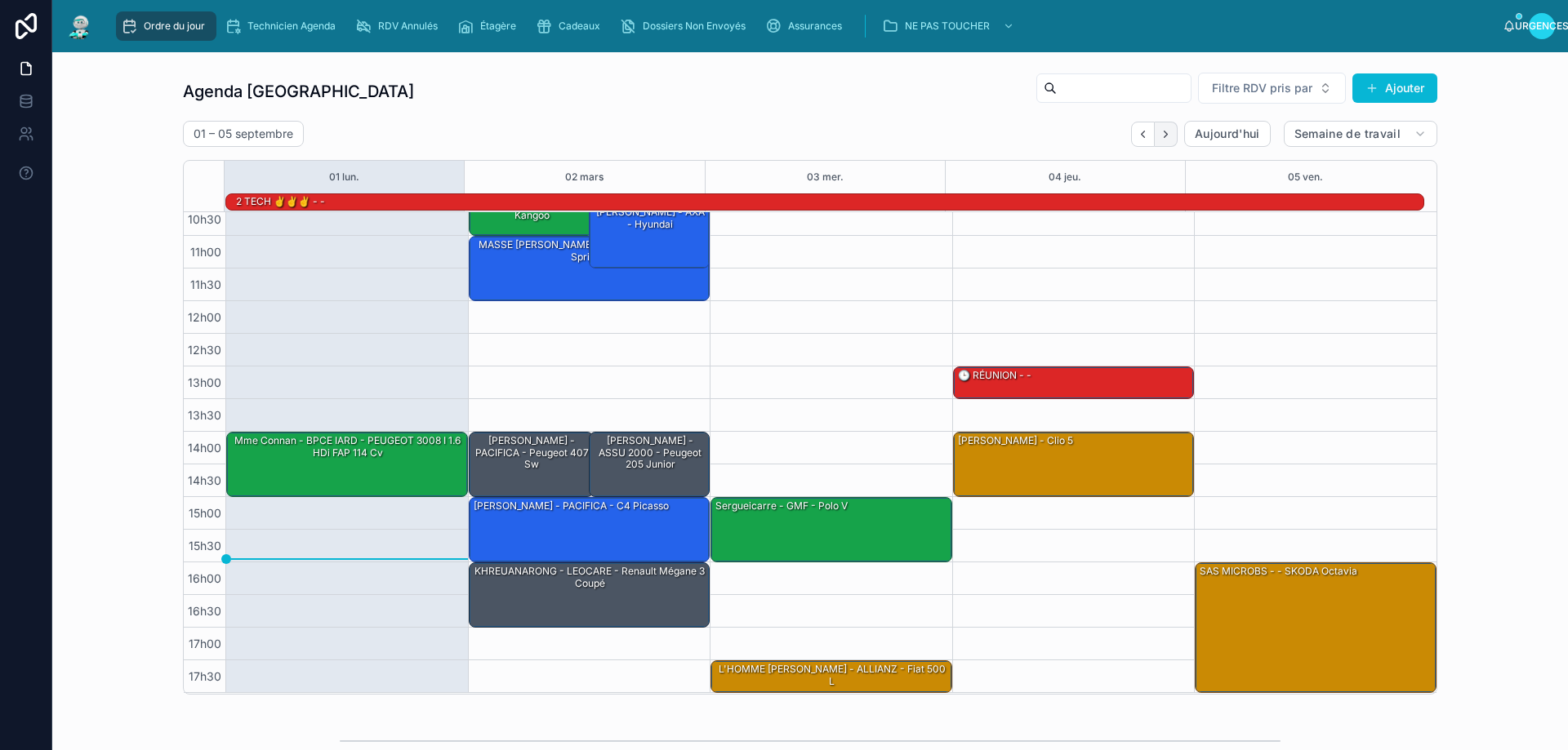
click at [1163, 134] on icon "Suivant" at bounding box center [1166, 134] width 12 height 12
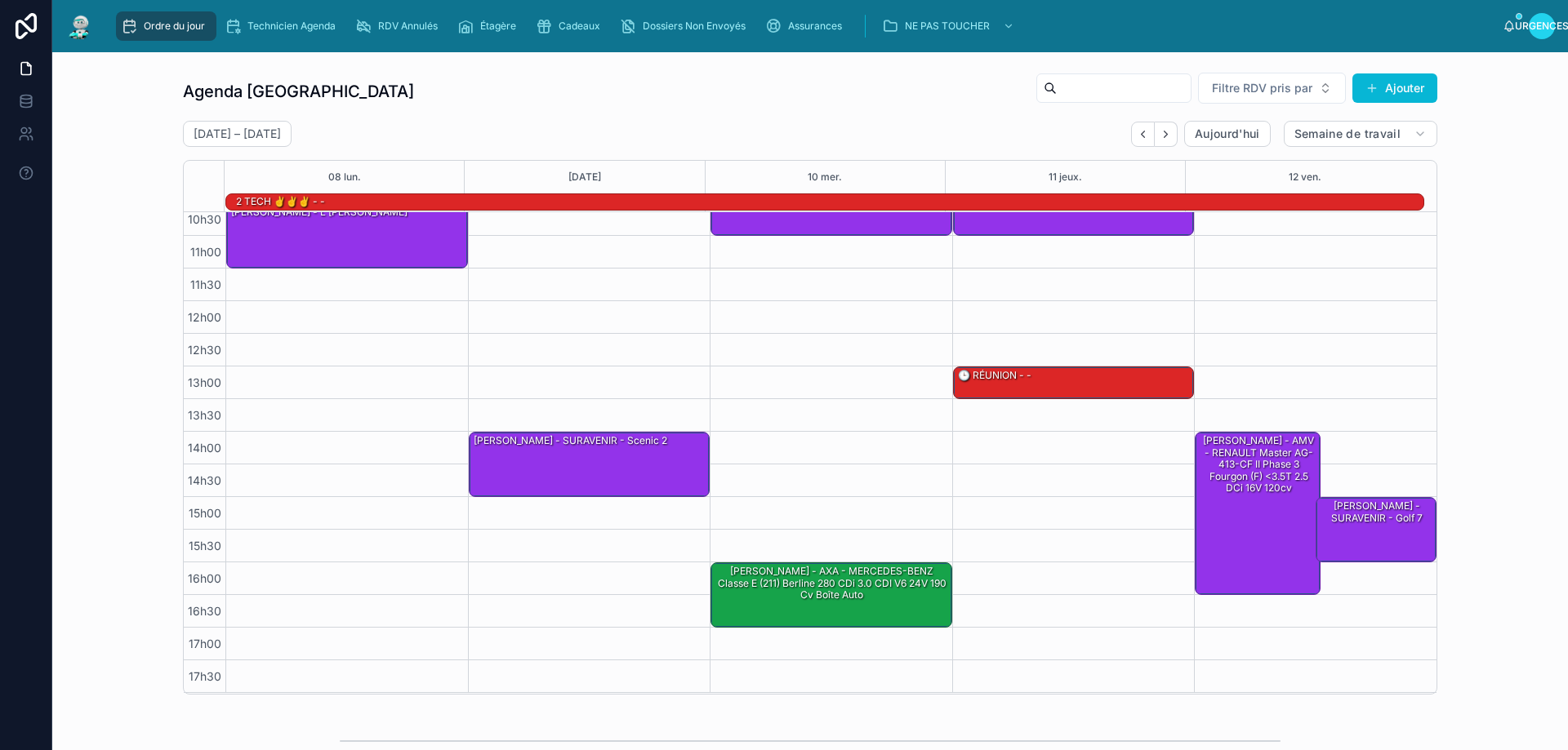
click at [1163, 134] on icon "Suivant" at bounding box center [1166, 134] width 12 height 12
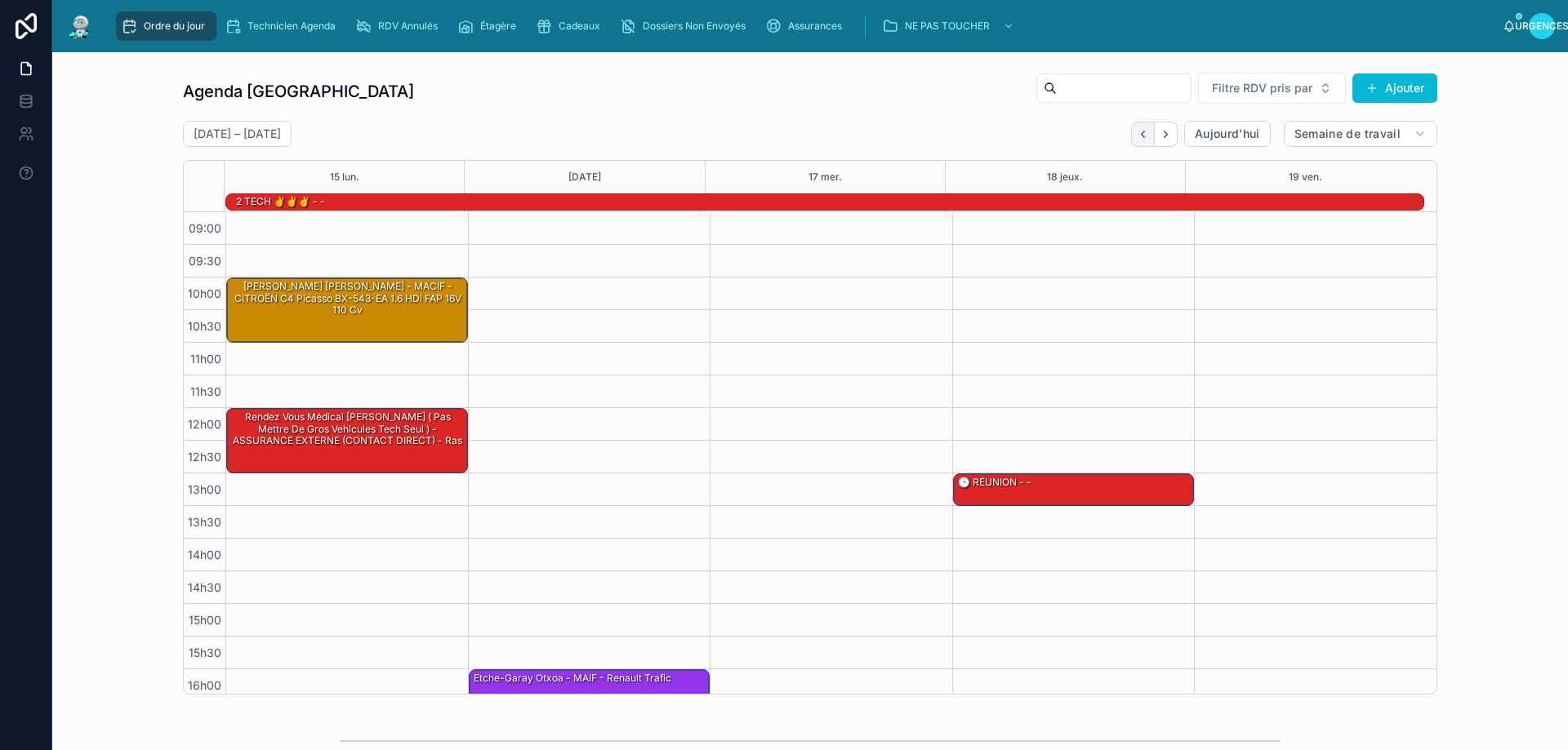
click at [1137, 132] on icon "Dos" at bounding box center [1143, 134] width 12 height 12
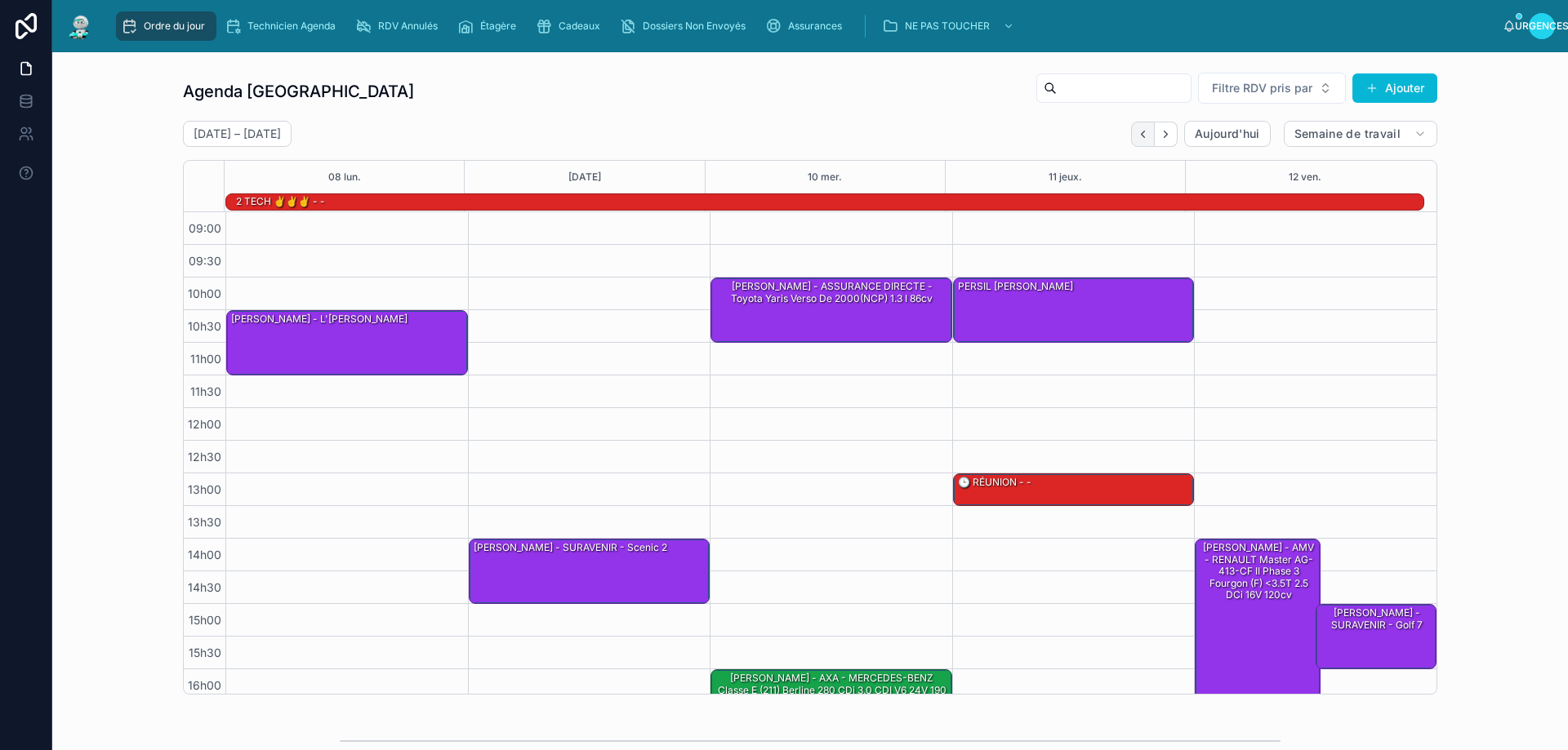
click at [1144, 139] on button "Dos" at bounding box center [1143, 134] width 24 height 25
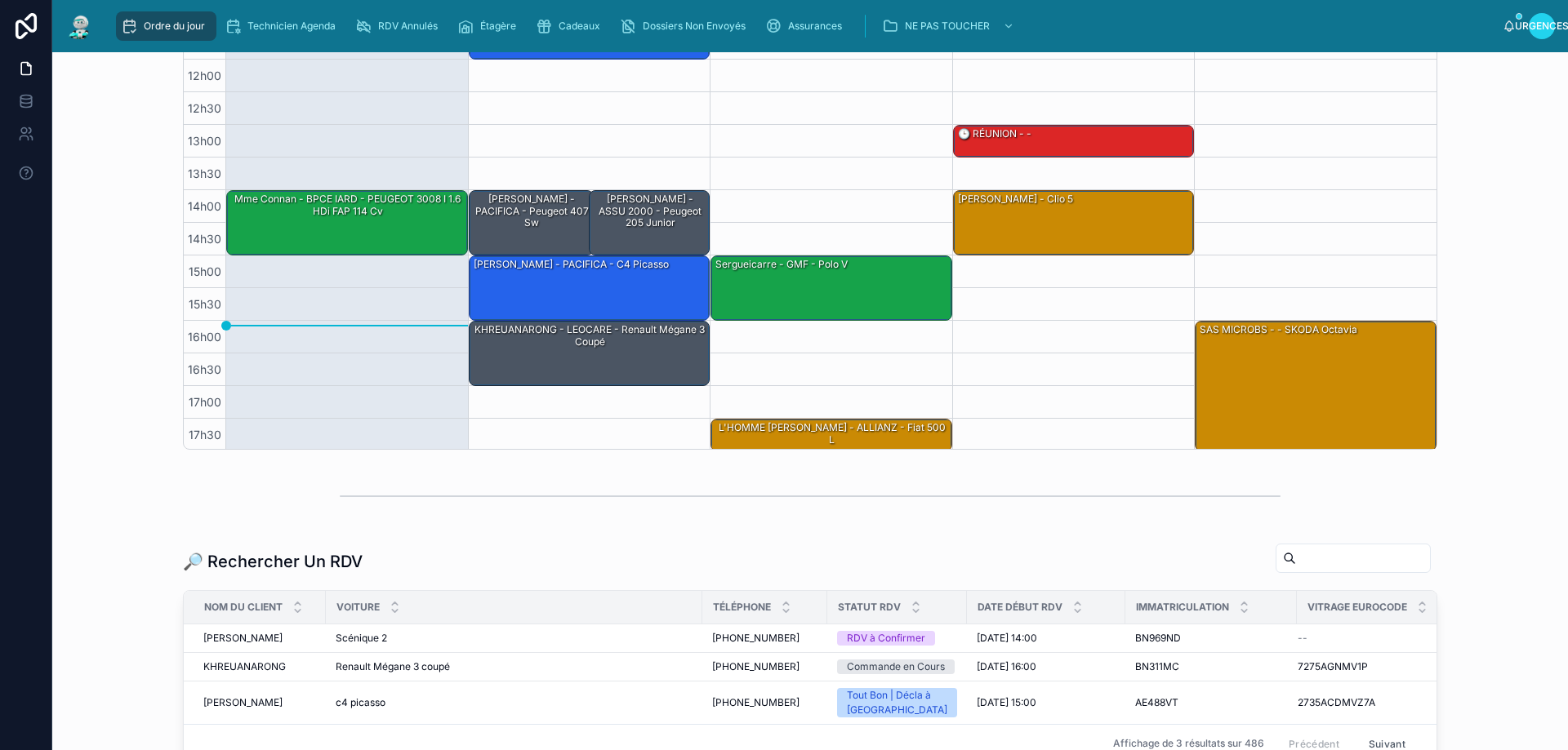
scroll to position [106, 0]
